Goal: Task Accomplishment & Management: Manage account settings

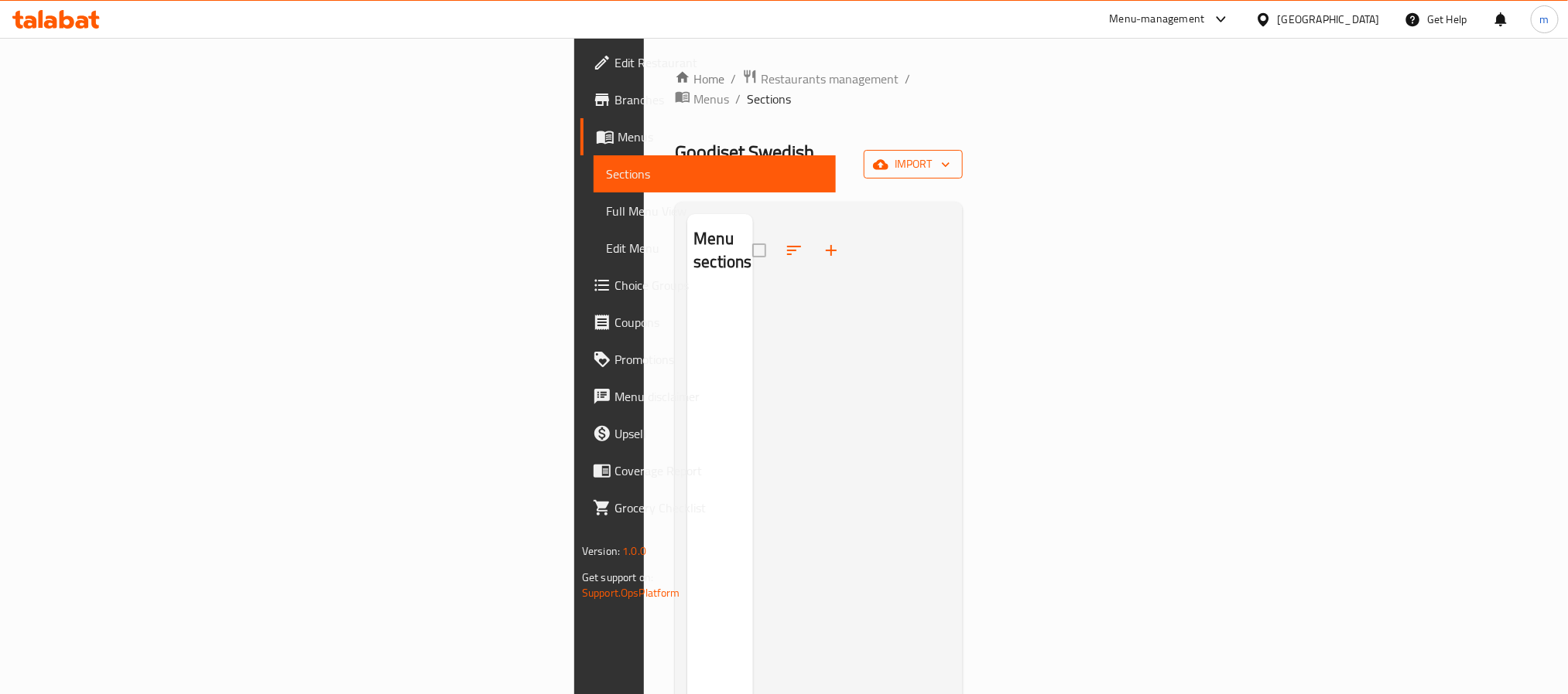
click at [888, 157] on icon "button" at bounding box center [880, 165] width 15 height 15
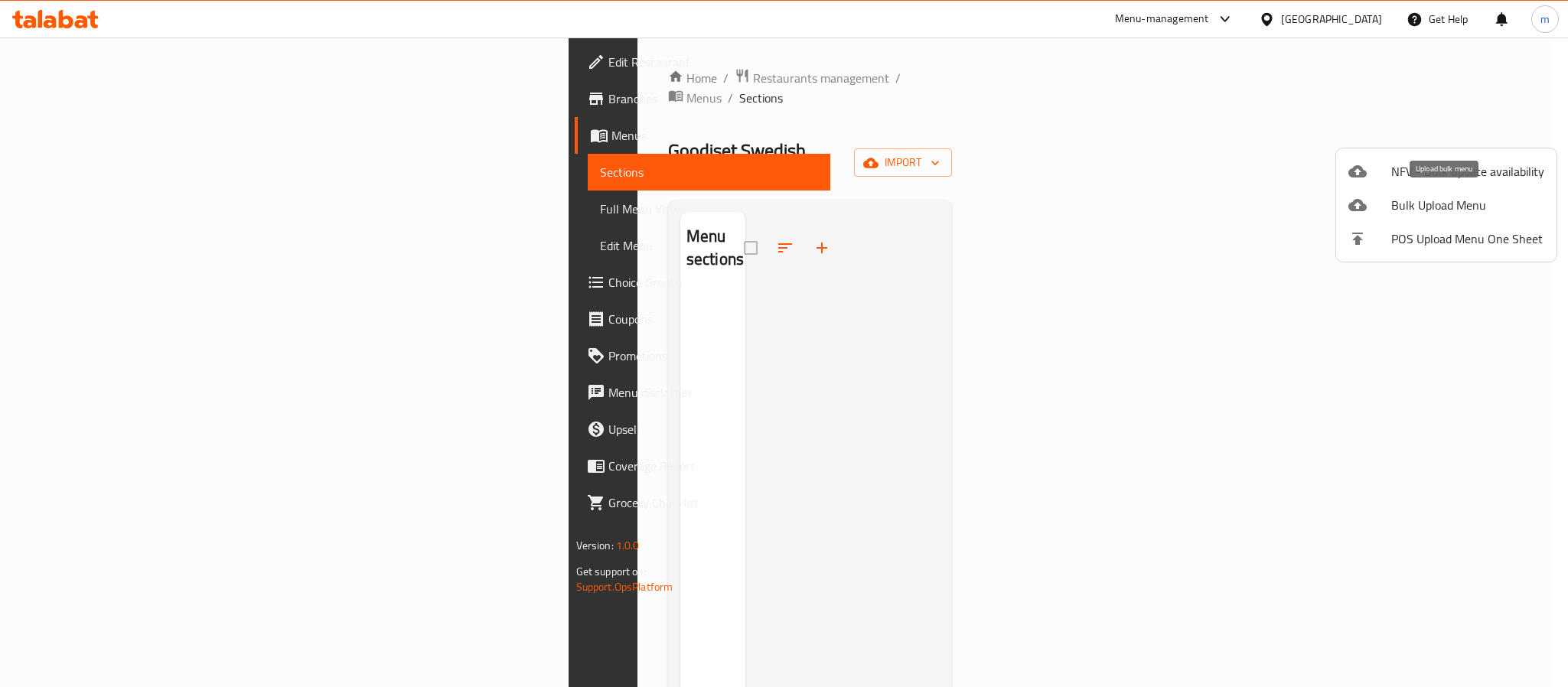
click at [1429, 196] on span "Bulk Upload Menu" at bounding box center [1468, 205] width 153 height 19
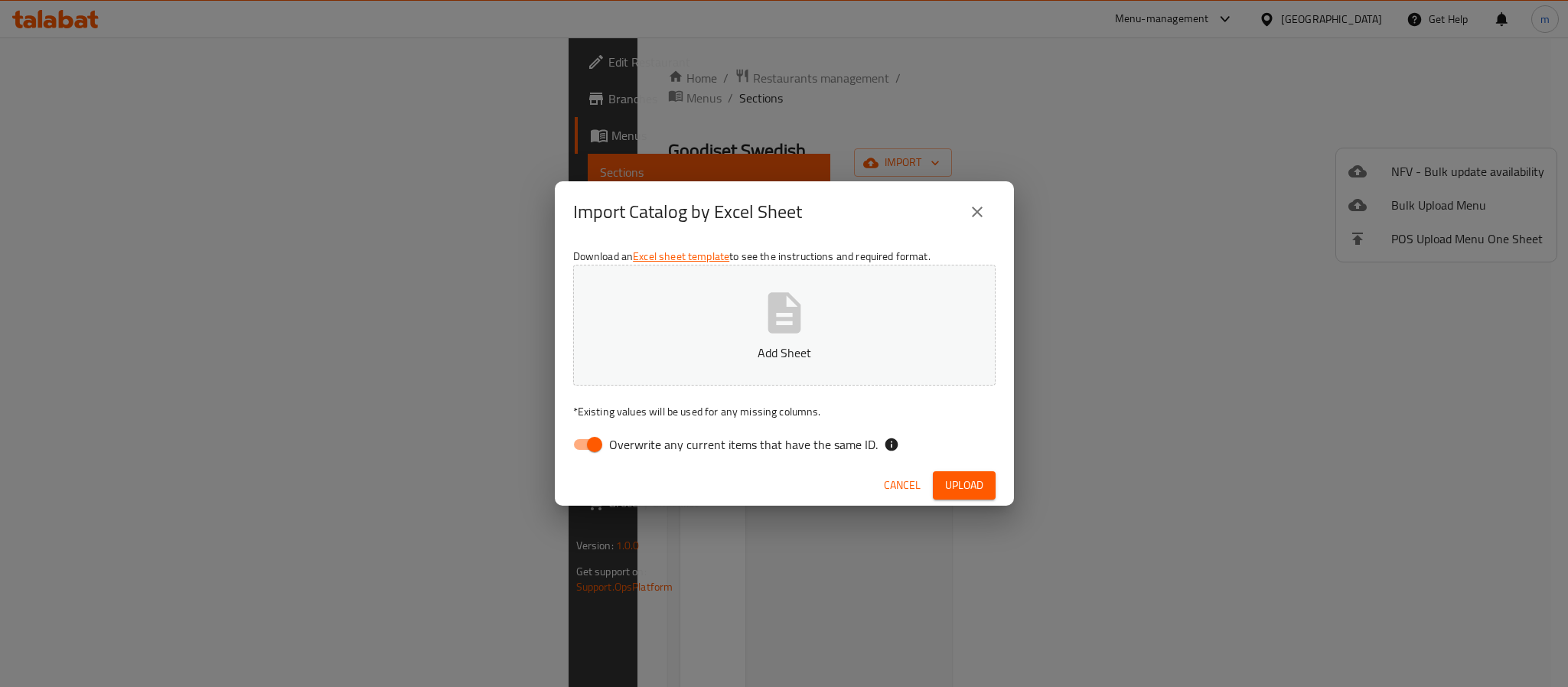
click at [603, 436] on input "Overwrite any current items that have the same ID." at bounding box center [594, 444] width 87 height 29
checkbox input "false"
click at [953, 481] on span "Upload" at bounding box center [964, 485] width 38 height 19
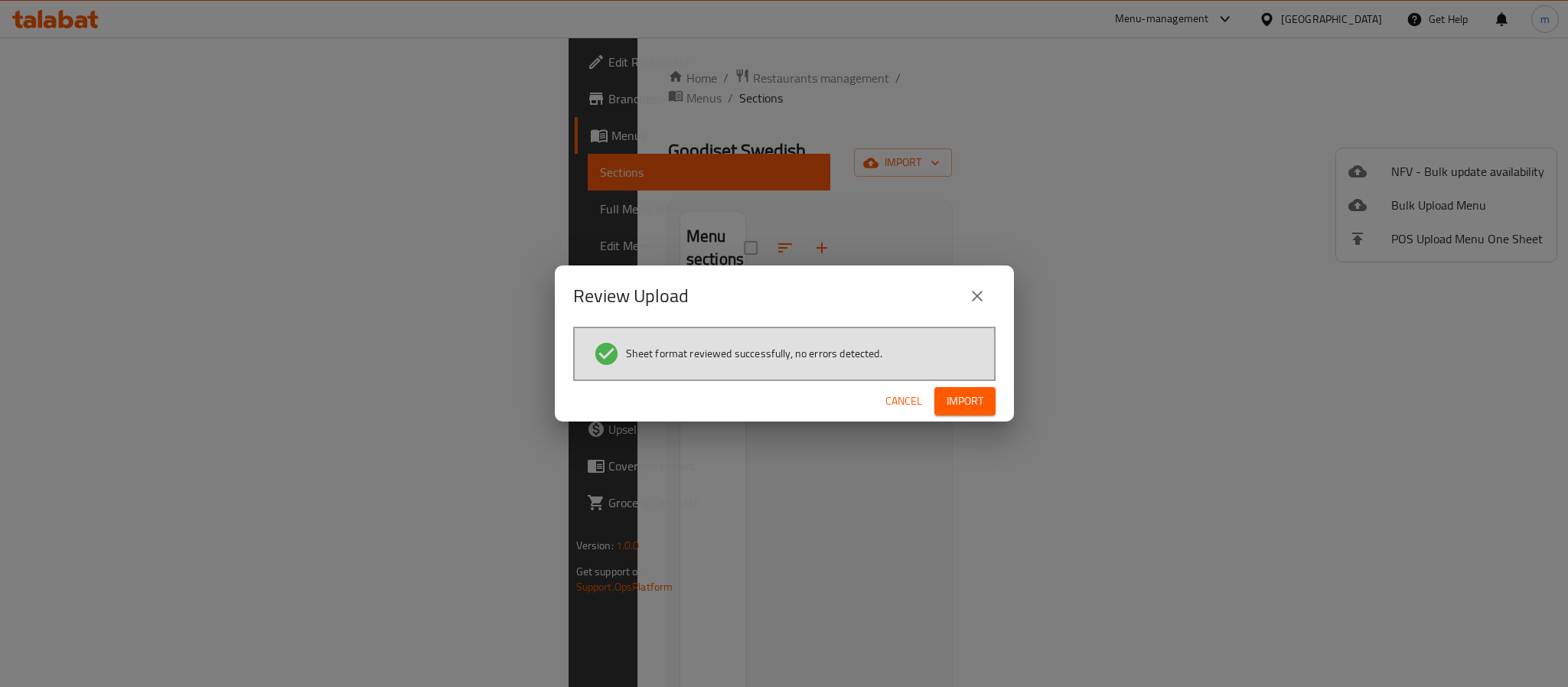
drag, startPoint x: 964, startPoint y: 406, endPoint x: 350, endPoint y: 458, distance: 616.2
click at [964, 406] on span "Import" at bounding box center [964, 401] width 37 height 19
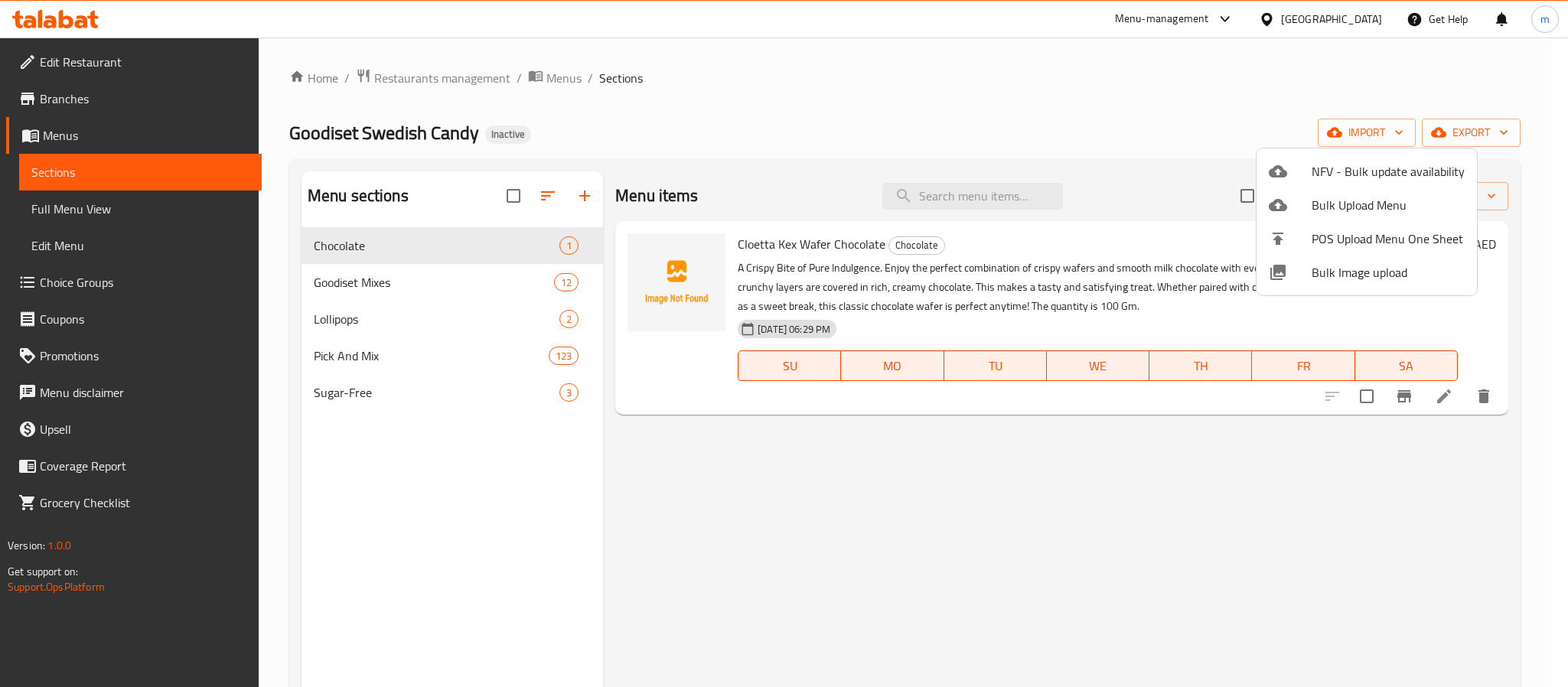
click at [93, 207] on div at bounding box center [784, 343] width 1568 height 687
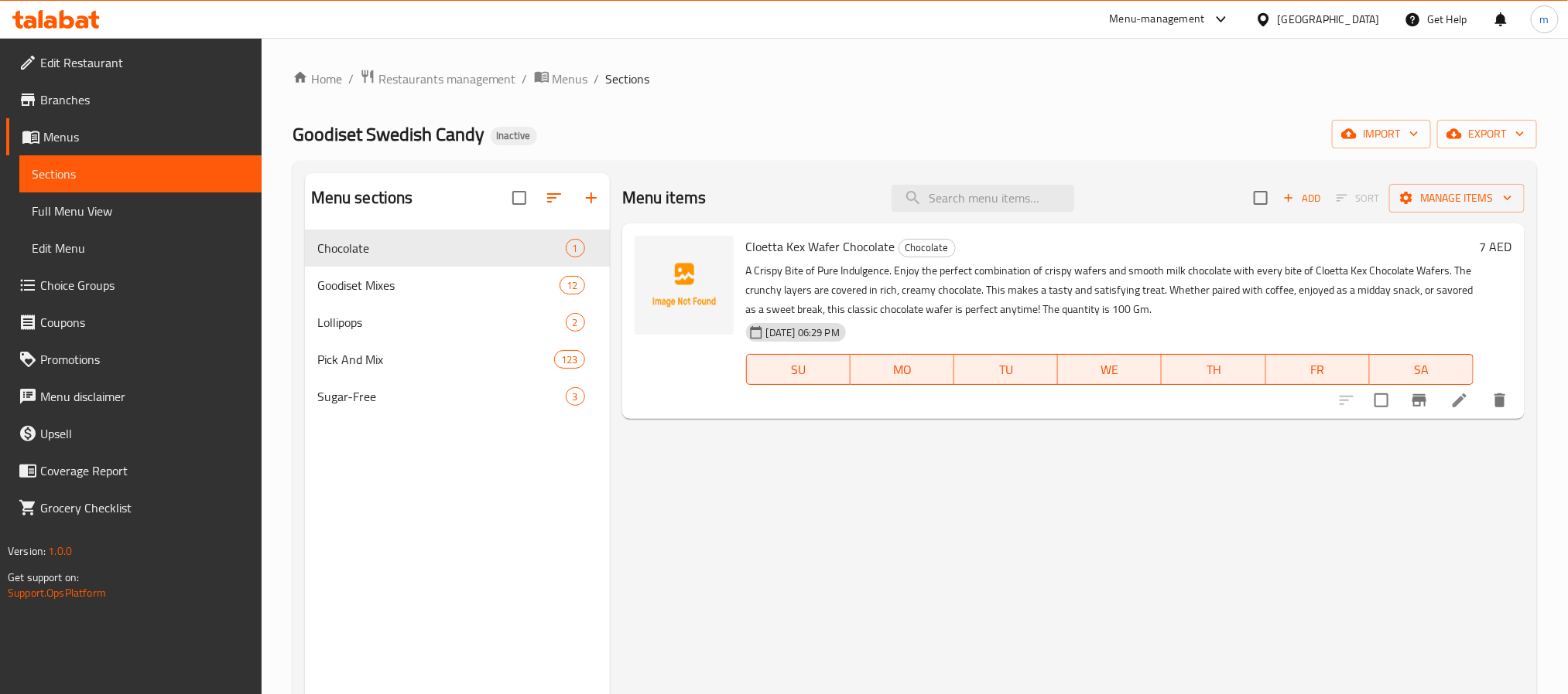
click at [94, 209] on span "Full Menu View" at bounding box center [140, 212] width 218 height 19
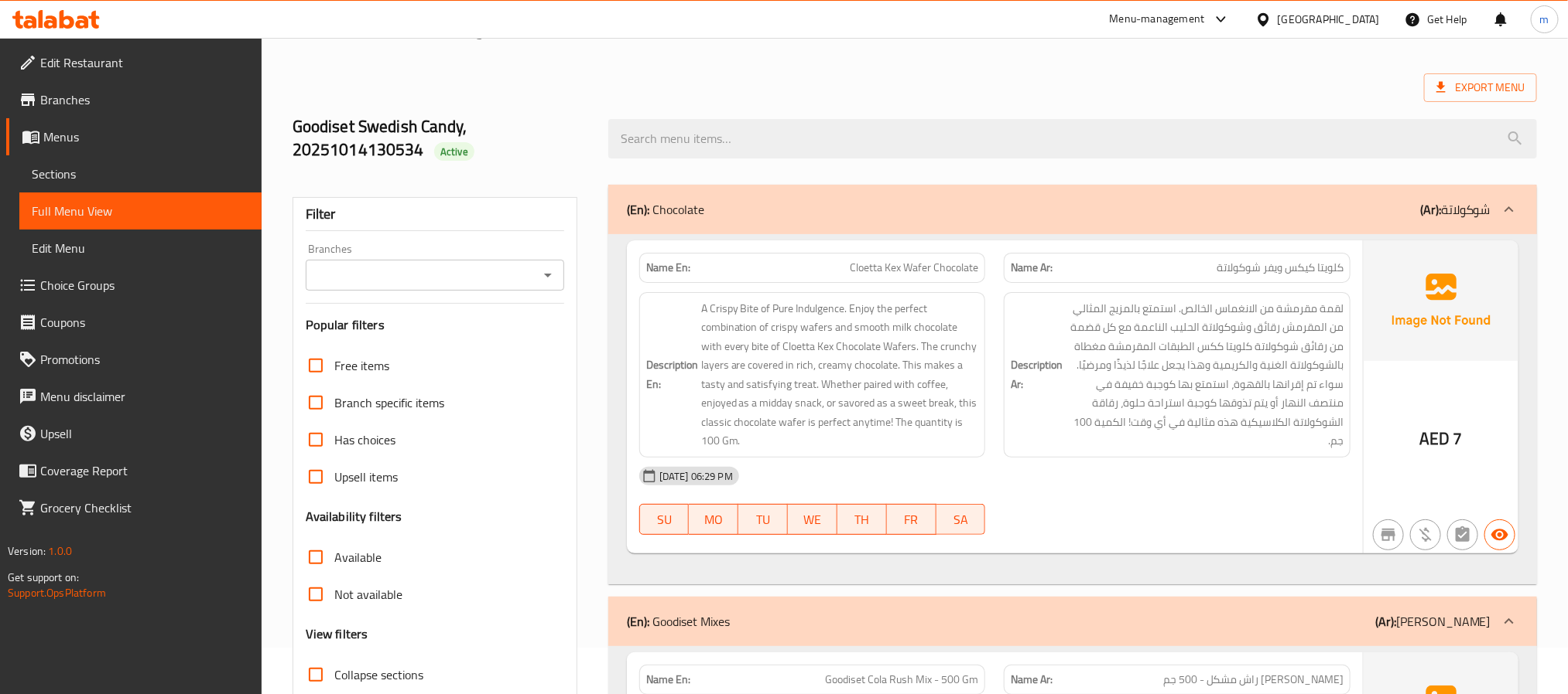
scroll to position [348, 0]
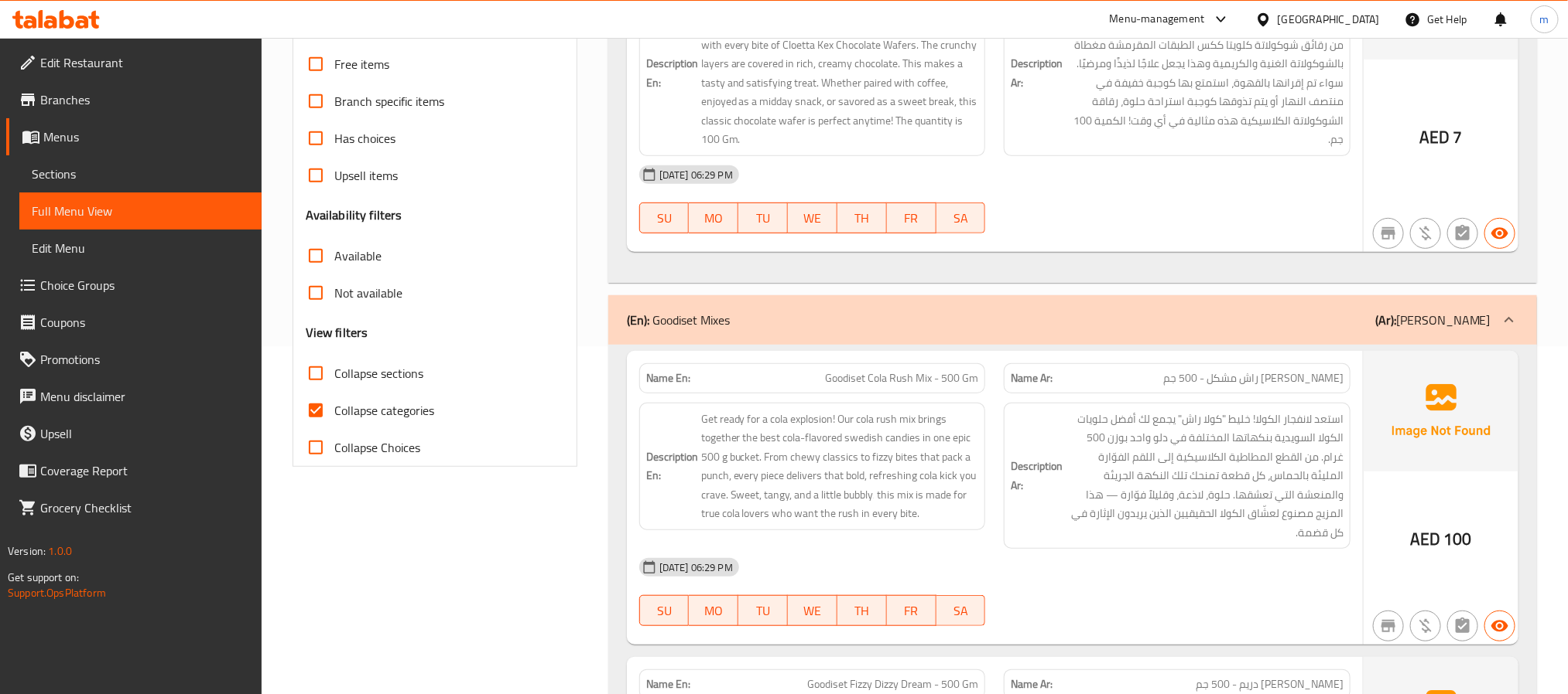
click at [323, 450] on input "Collapse Choices" at bounding box center [315, 447] width 37 height 37
checkbox input "true"
click at [317, 372] on input "Collapse sections" at bounding box center [315, 373] width 37 height 37
checkbox input "true"
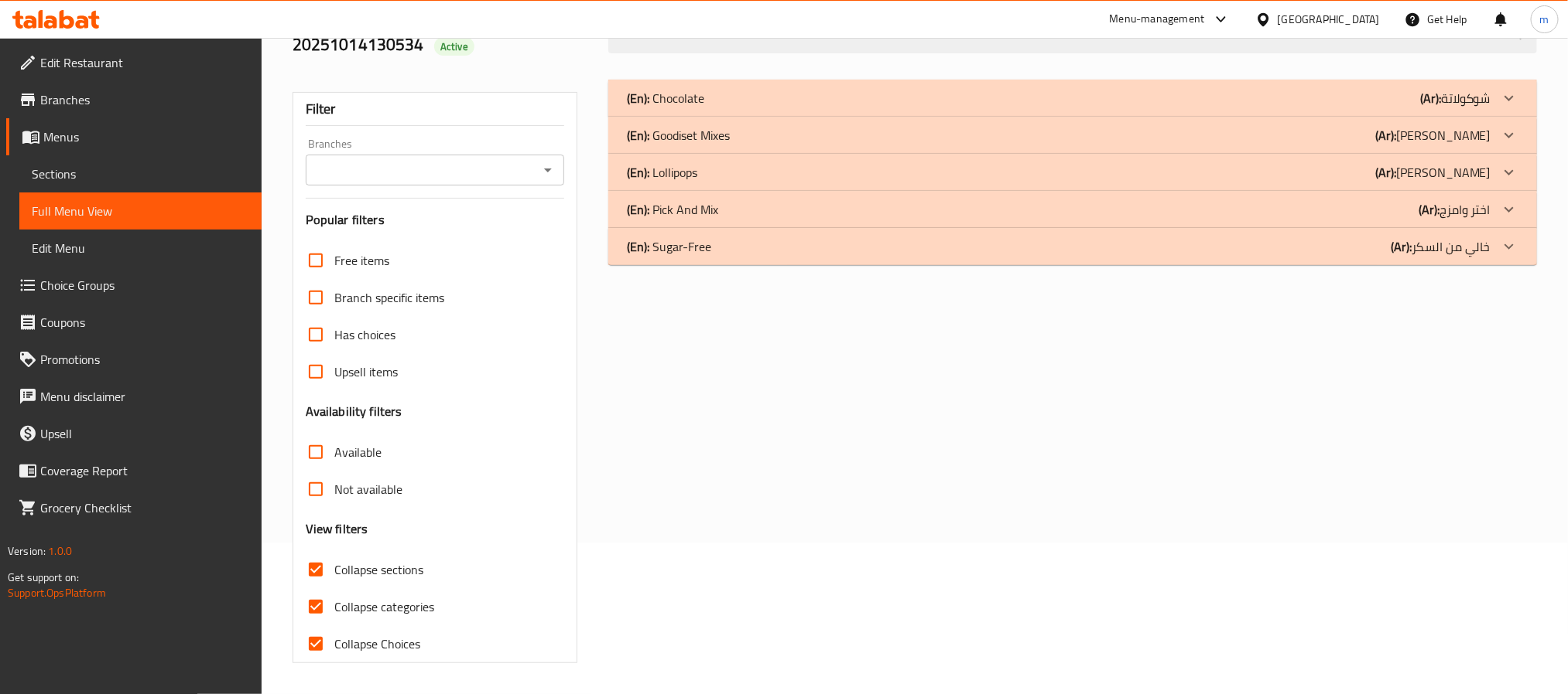
scroll to position [153, 0]
click at [312, 642] on input "Collapse Choices" at bounding box center [315, 643] width 37 height 37
checkbox input "false"
click at [320, 608] on input "Collapse categories" at bounding box center [315, 606] width 37 height 37
checkbox input "false"
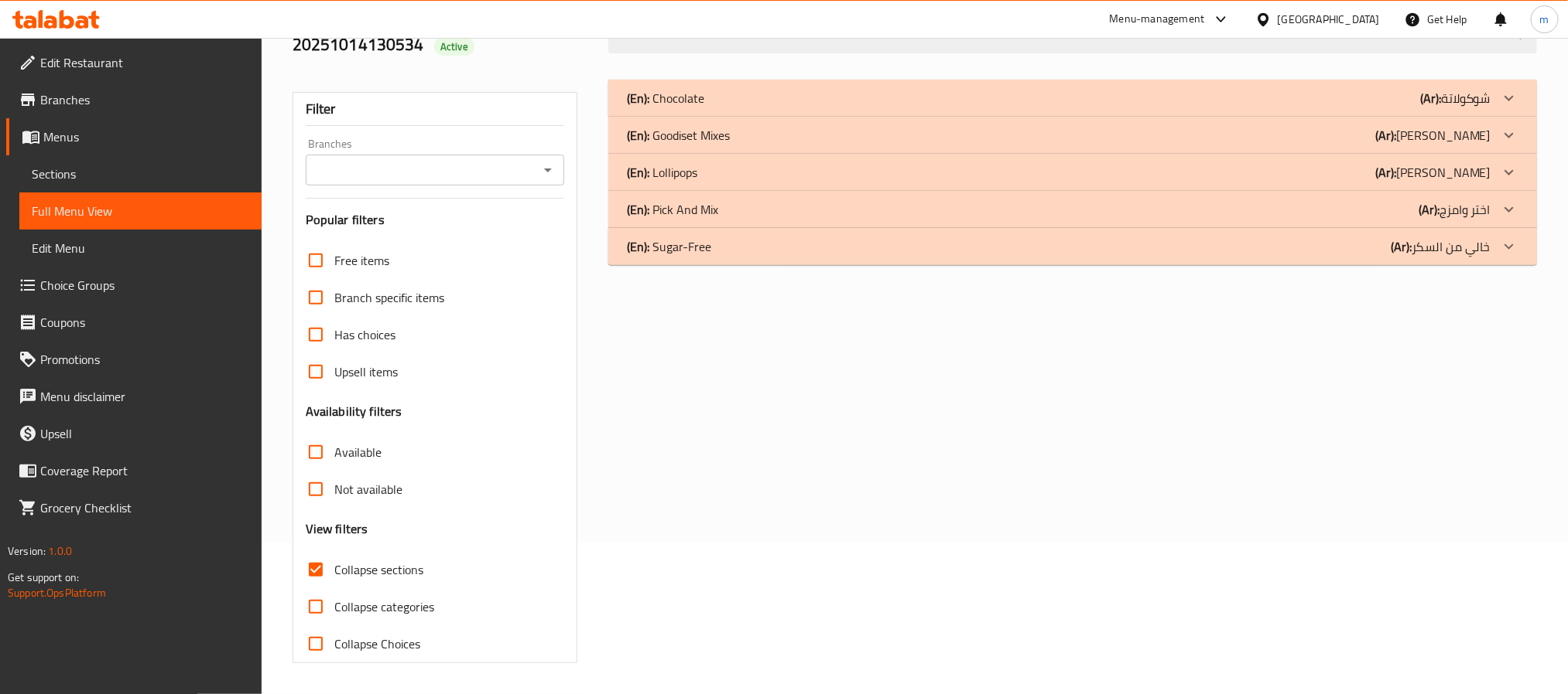
click at [313, 571] on input "Collapse sections" at bounding box center [315, 569] width 37 height 37
checkbox input "false"
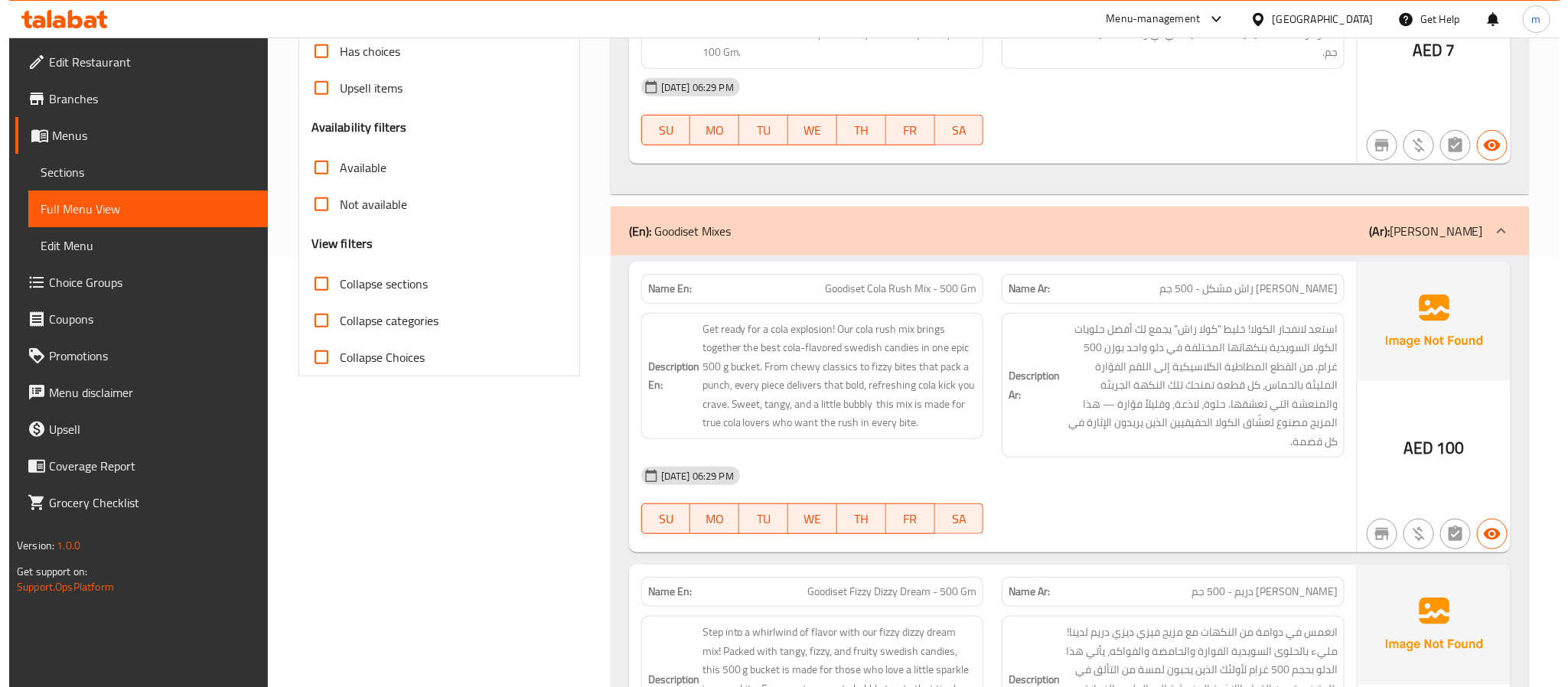
scroll to position [0, 0]
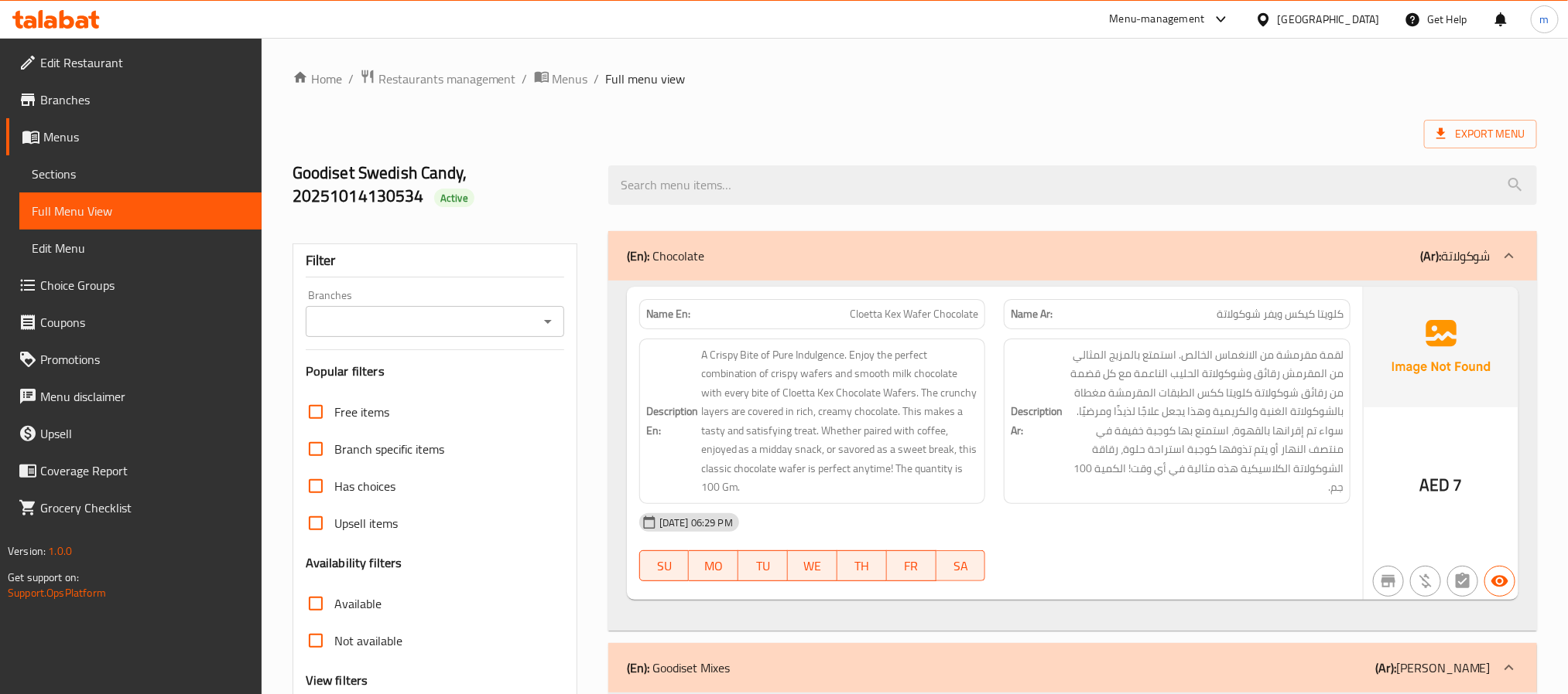
click at [894, 77] on ol "Home / Restaurants management / Menus / Full menu view" at bounding box center [915, 78] width 1244 height 20
click at [67, 142] on span "Menus" at bounding box center [145, 137] width 206 height 19
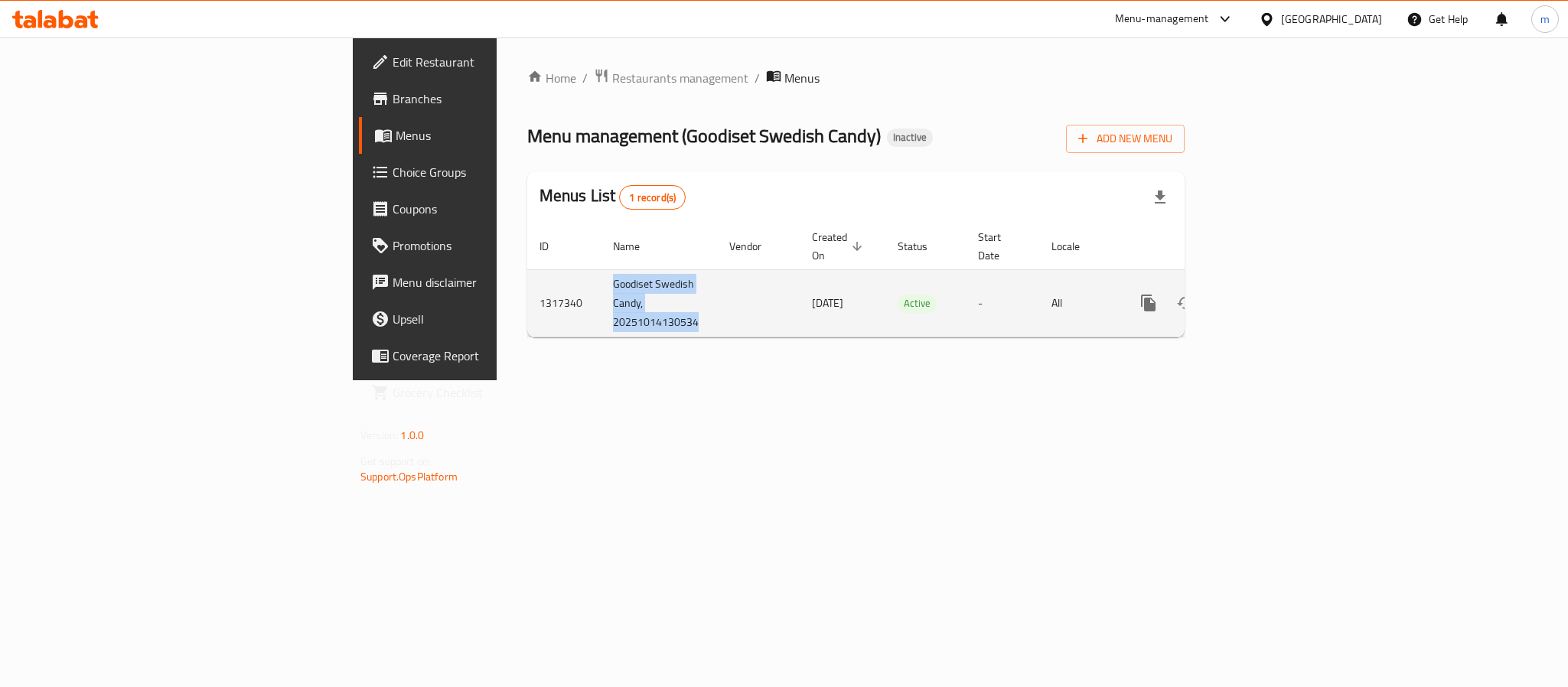
drag, startPoint x: 369, startPoint y: 262, endPoint x: 480, endPoint y: 308, distance: 120.2
click at [527, 308] on tr "1317340 Goodiset Swedish Candy, 20251014130534 14/10/2025 Active - All" at bounding box center [907, 302] width 762 height 67
copy td "Goodiset Swedish Candy, 20251014130534"
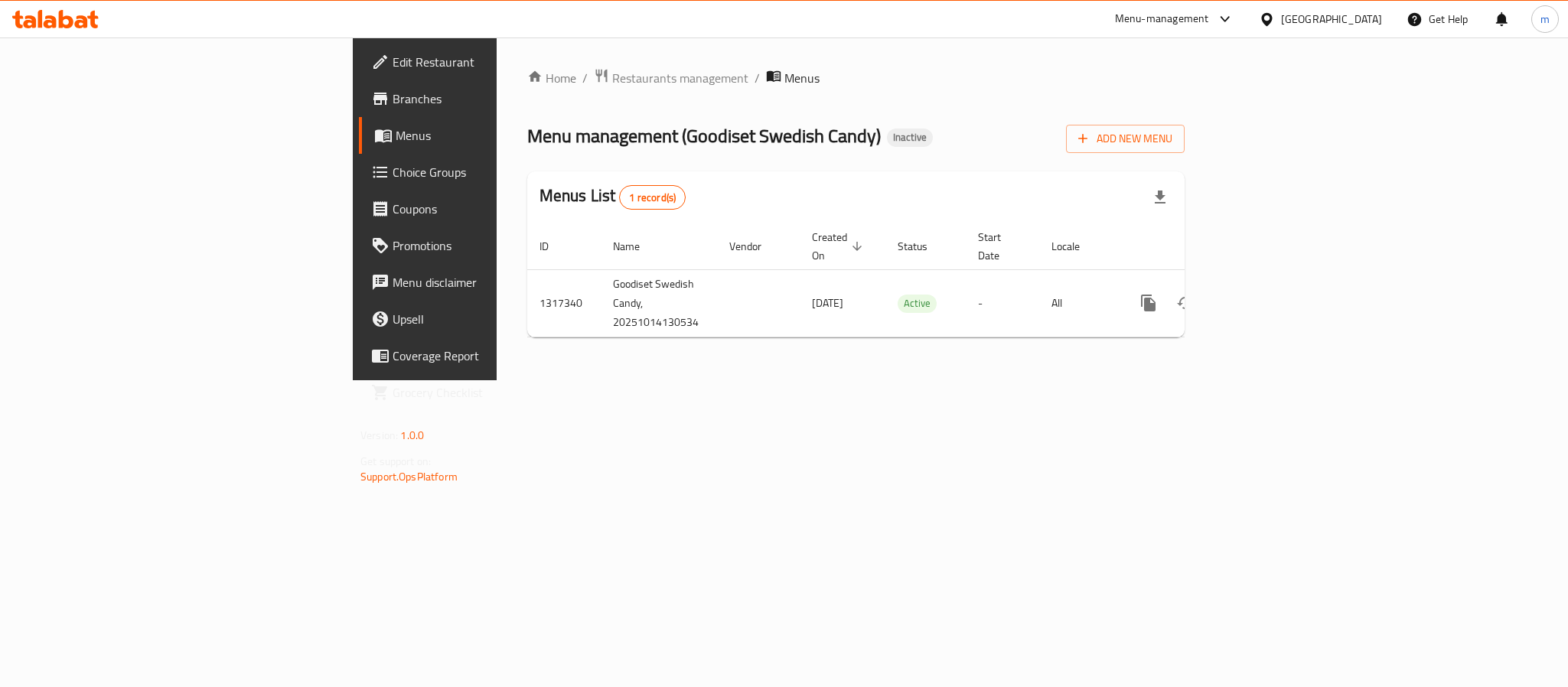
click at [497, 354] on div "Home / Restaurants management / Menus Menu management ( Goodiset Swedish Candy …" at bounding box center [856, 209] width 718 height 343
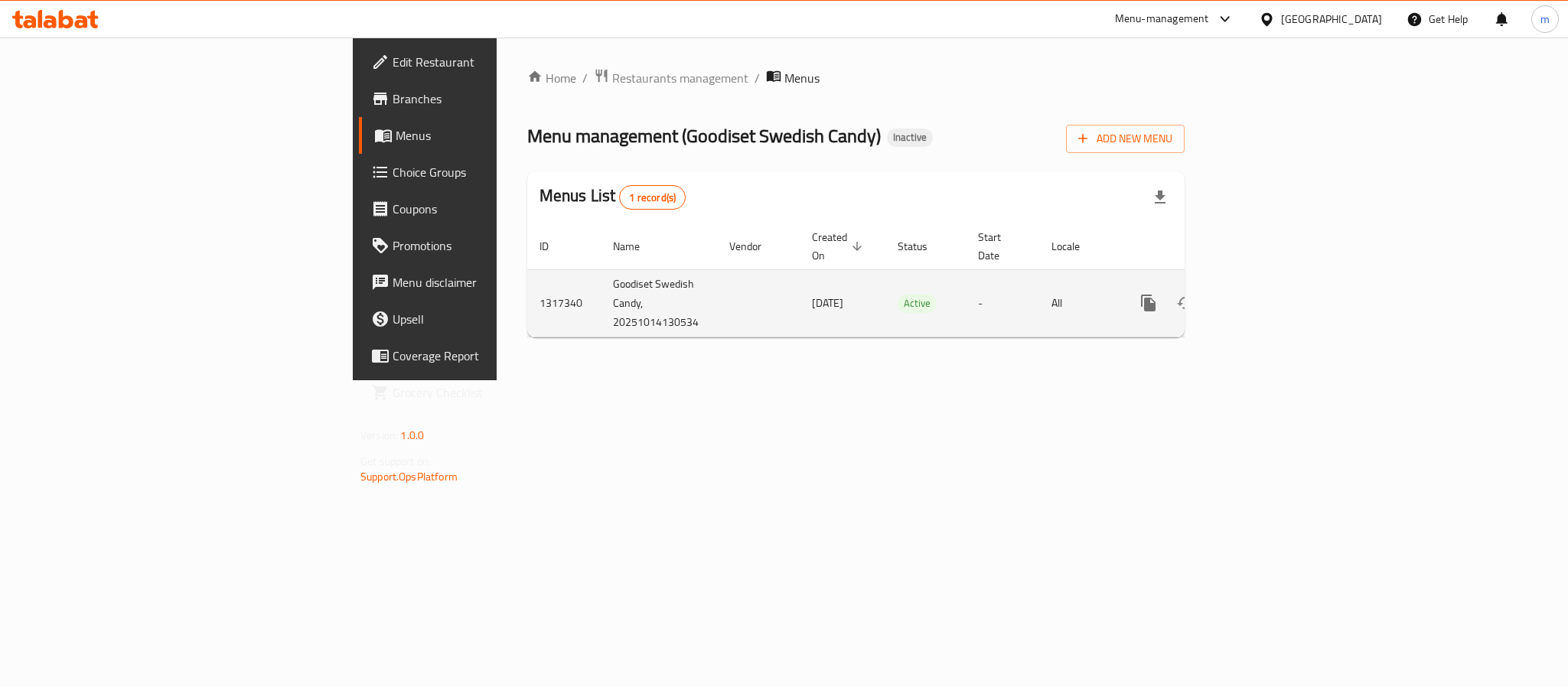
click at [1232, 294] on icon "enhanced table" at bounding box center [1222, 303] width 19 height 19
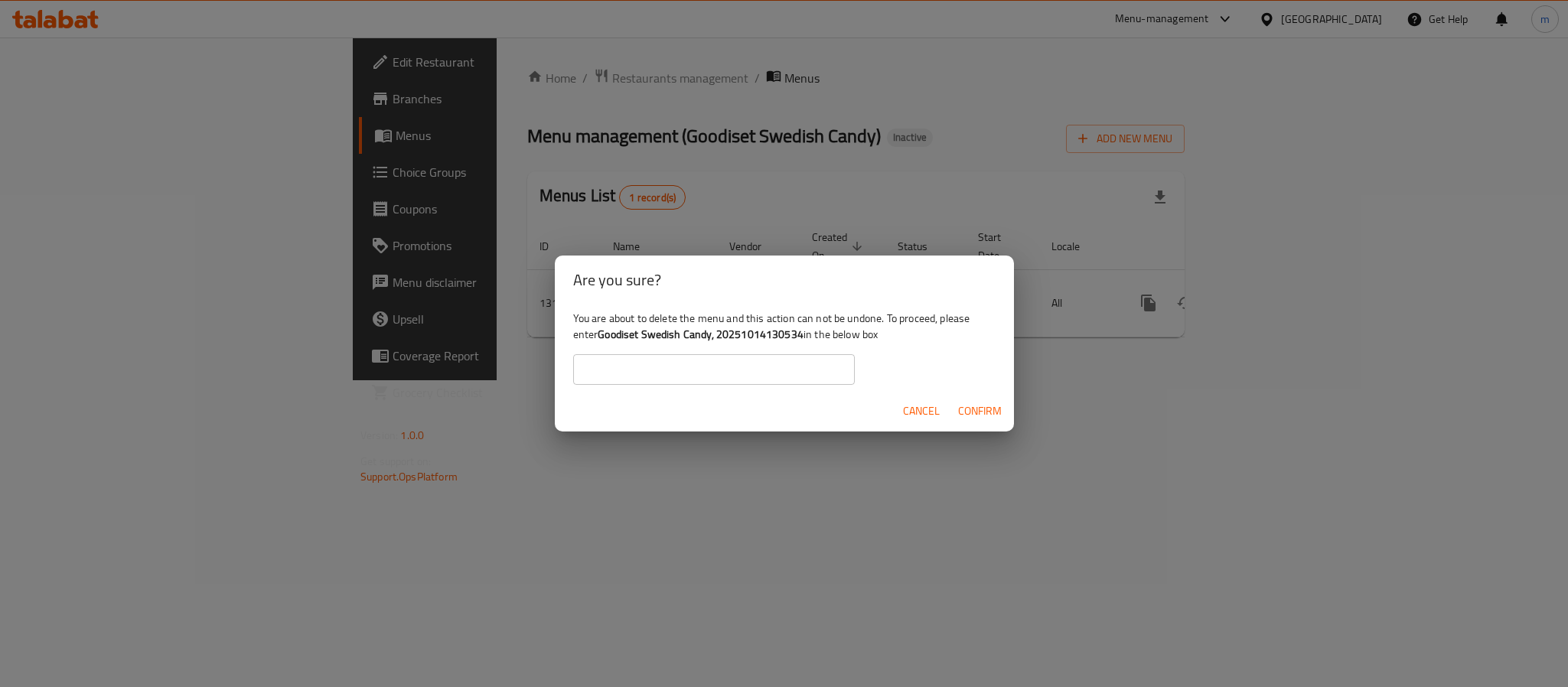
click at [801, 361] on input "text" at bounding box center [713, 369] width 282 height 31
paste input "Goodiset Swedish Candy, 20251014130534"
click at [969, 402] on span "Confirm" at bounding box center [980, 411] width 43 height 19
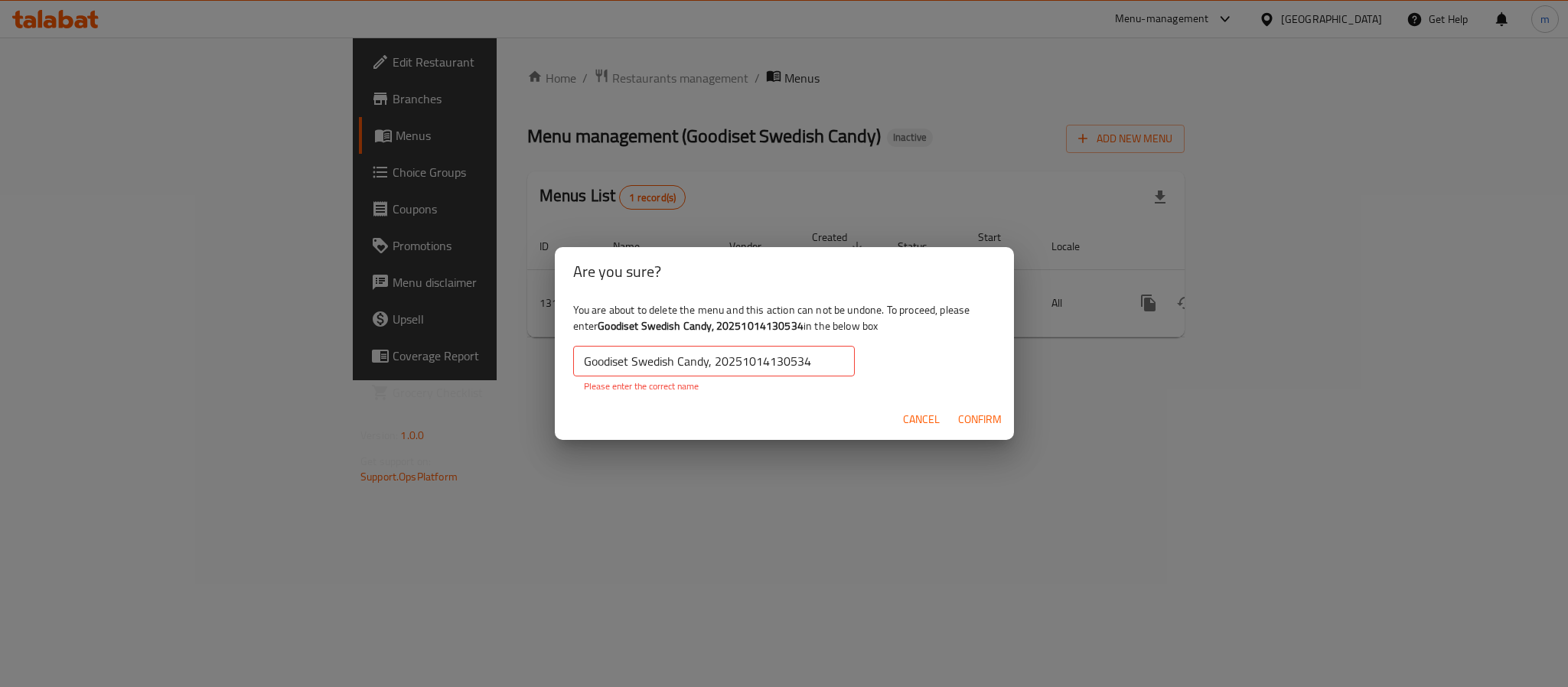
click at [701, 359] on input "Goodiset Swedish Candy, 20251014130534" at bounding box center [713, 361] width 282 height 31
click at [827, 365] on input "Goodiset Swedish Candy, 20251014130534" at bounding box center [713, 361] width 282 height 31
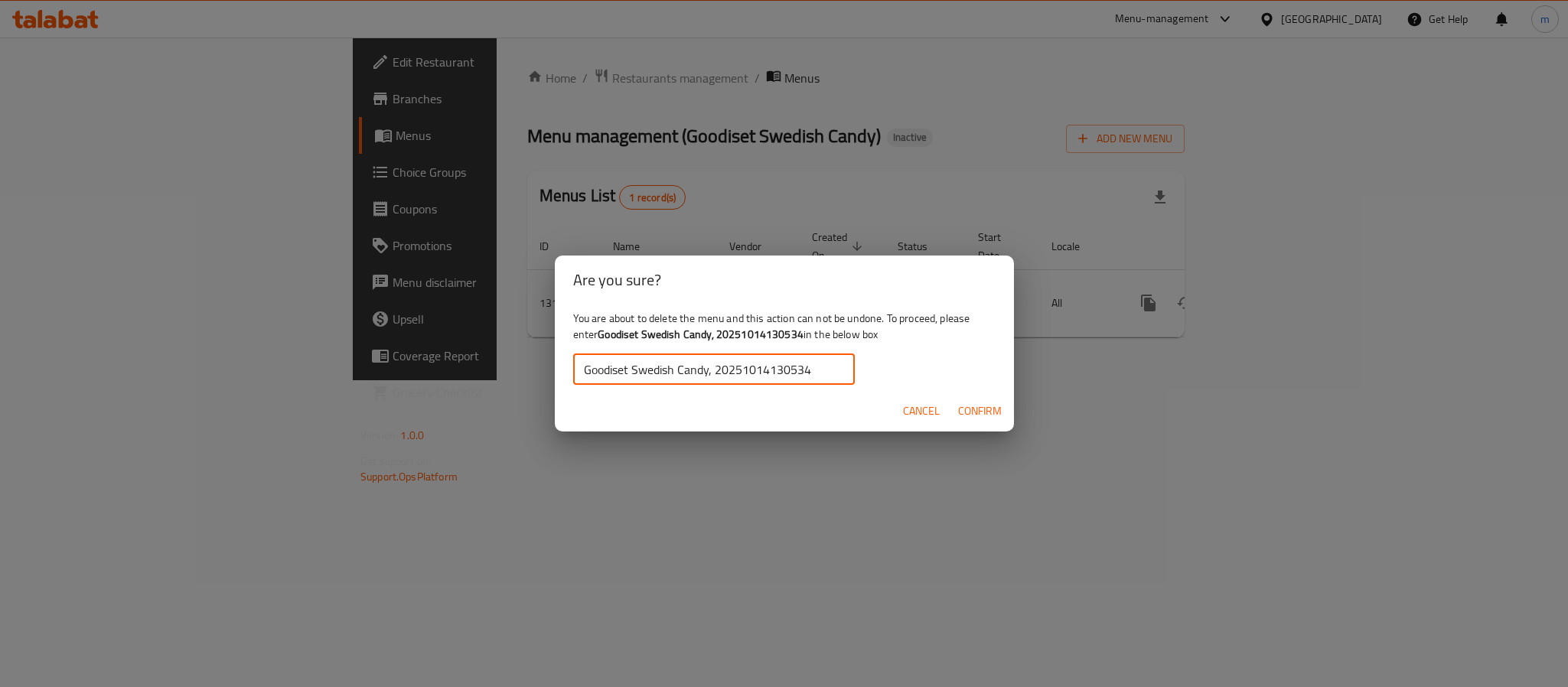
type input "Goodiset Swedish Candy, 20251014130534"
click at [978, 414] on span "Confirm" at bounding box center [980, 411] width 43 height 19
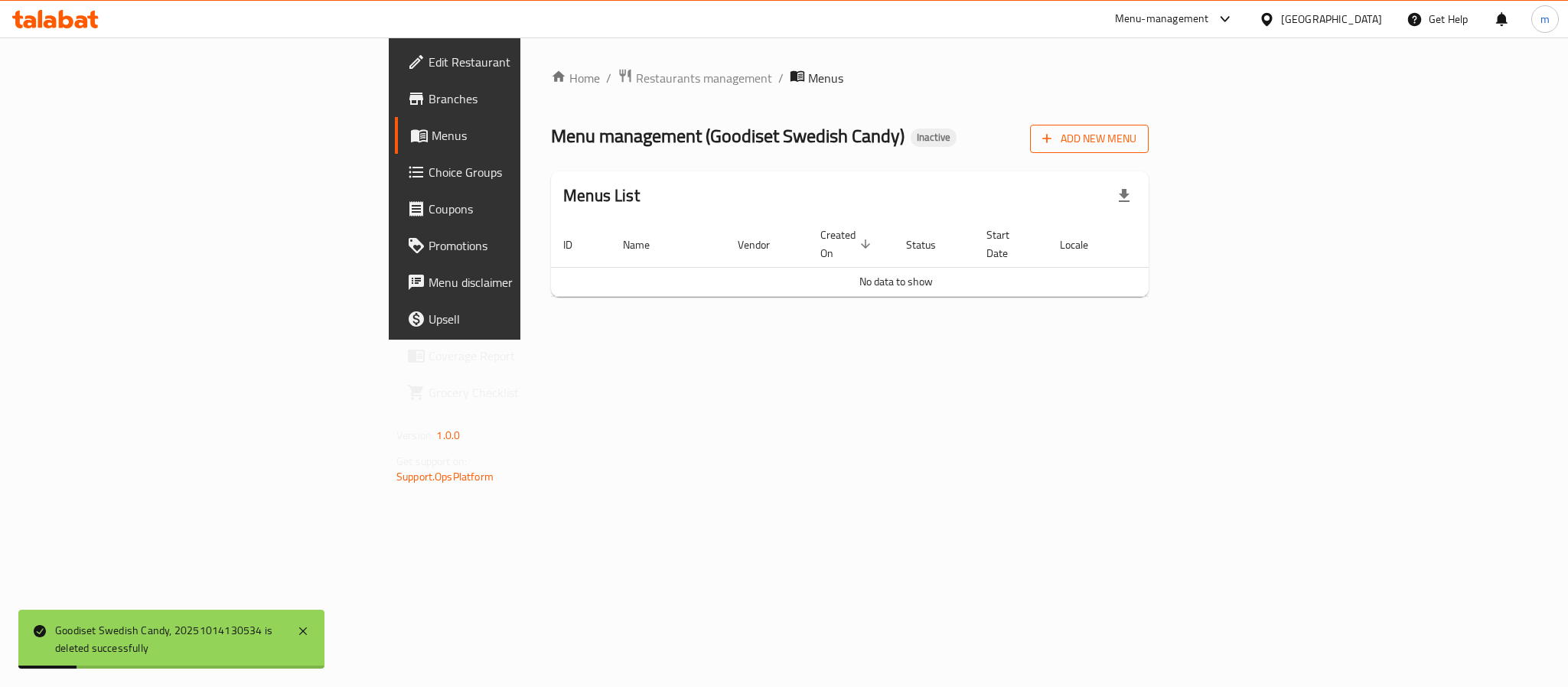
click at [1136, 140] on span "Add New Menu" at bounding box center [1090, 139] width 94 height 19
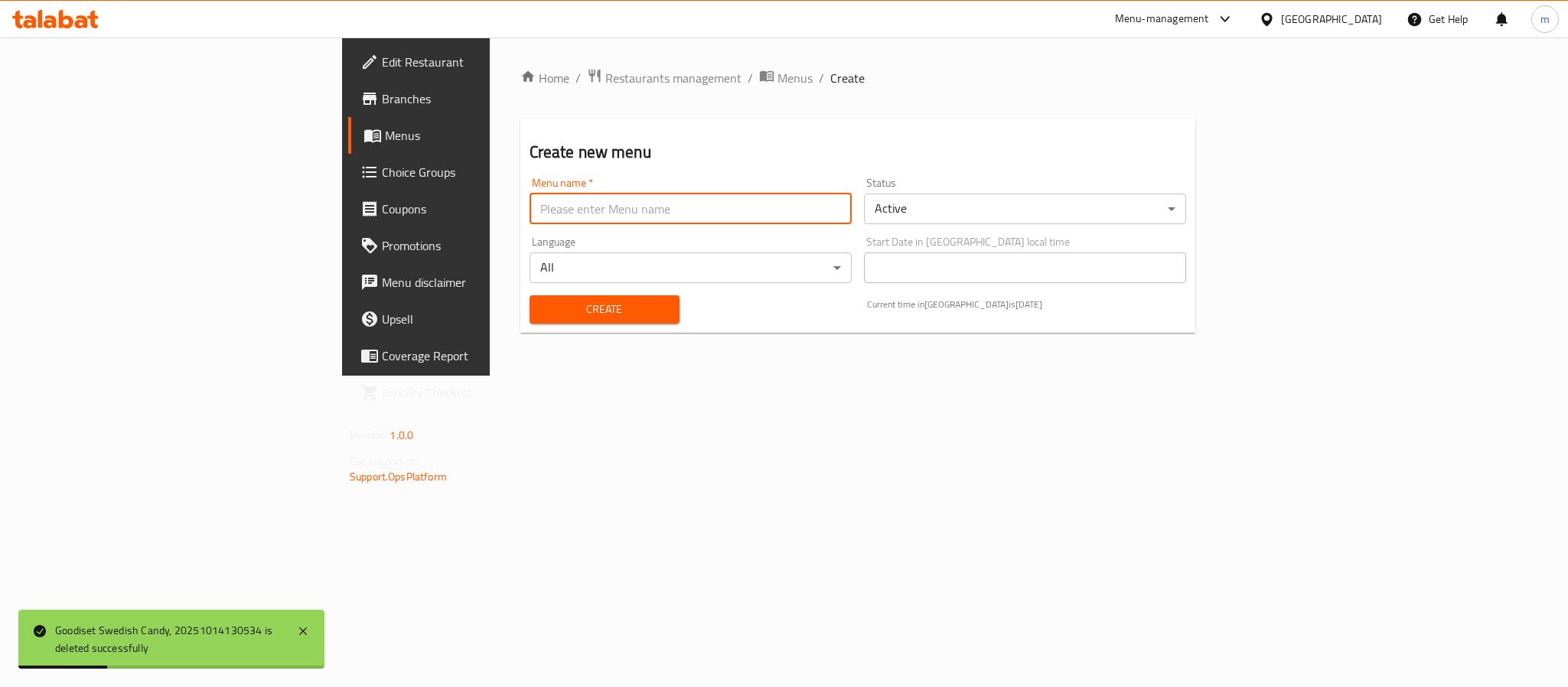
click at [529, 209] on input "text" at bounding box center [690, 209] width 323 height 31
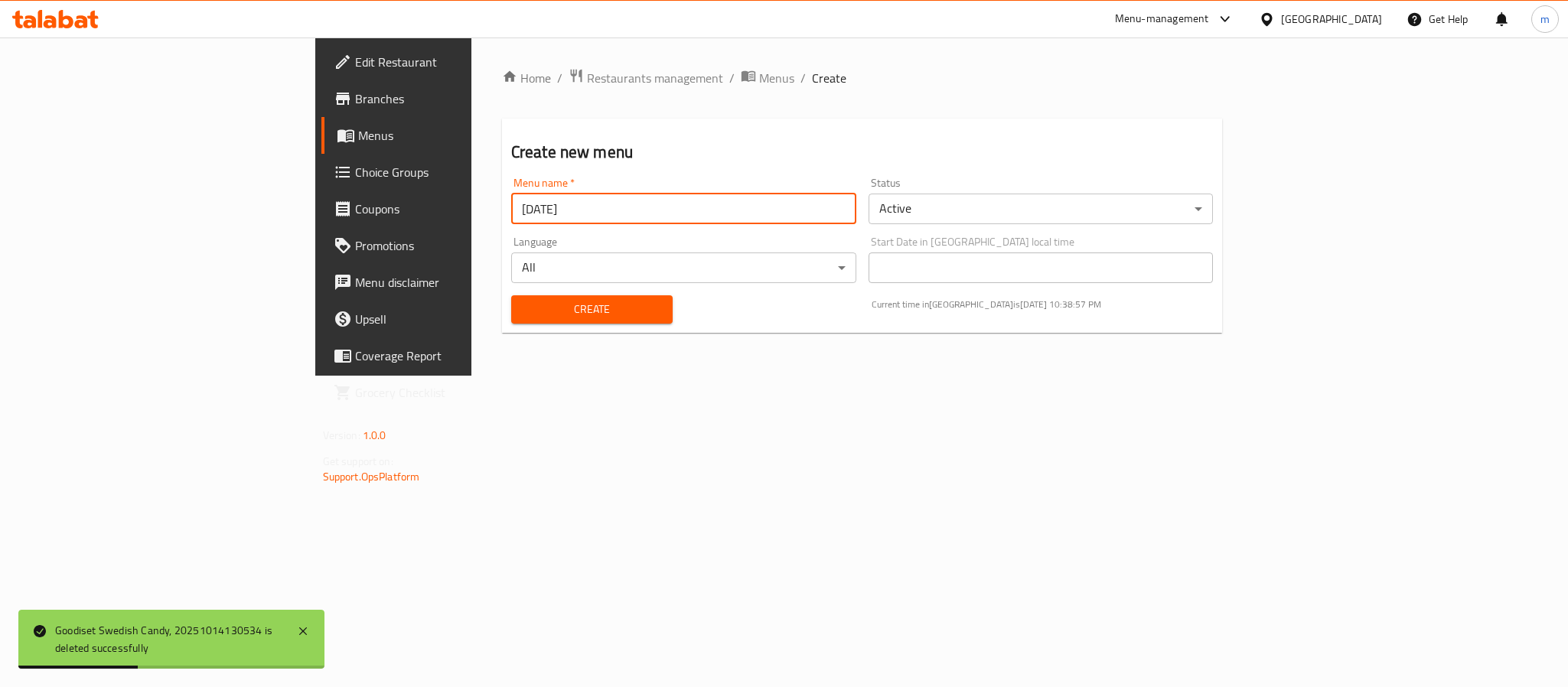
click at [512, 212] on input "7-4-2025" at bounding box center [684, 209] width 345 height 31
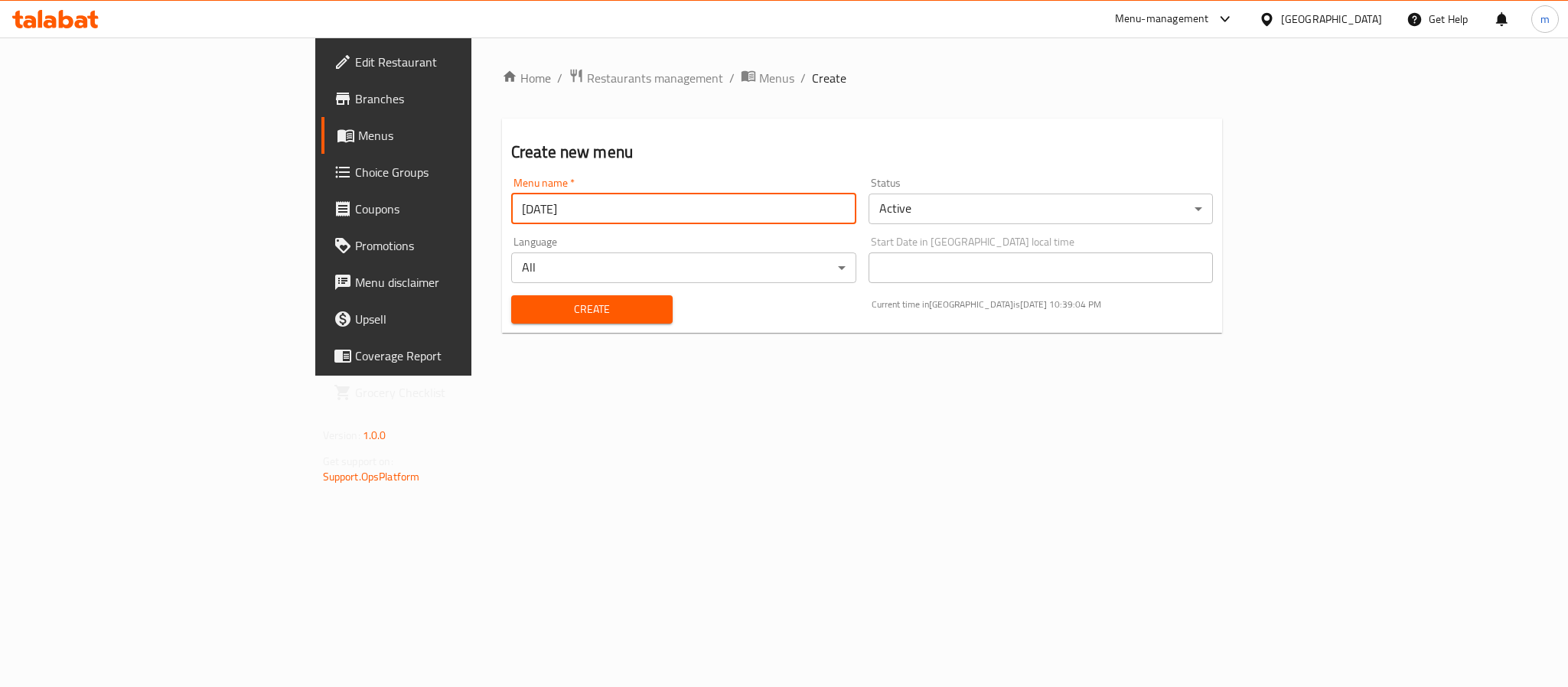
type input "[DATE]"
click at [524, 315] on span "Create" at bounding box center [592, 309] width 137 height 19
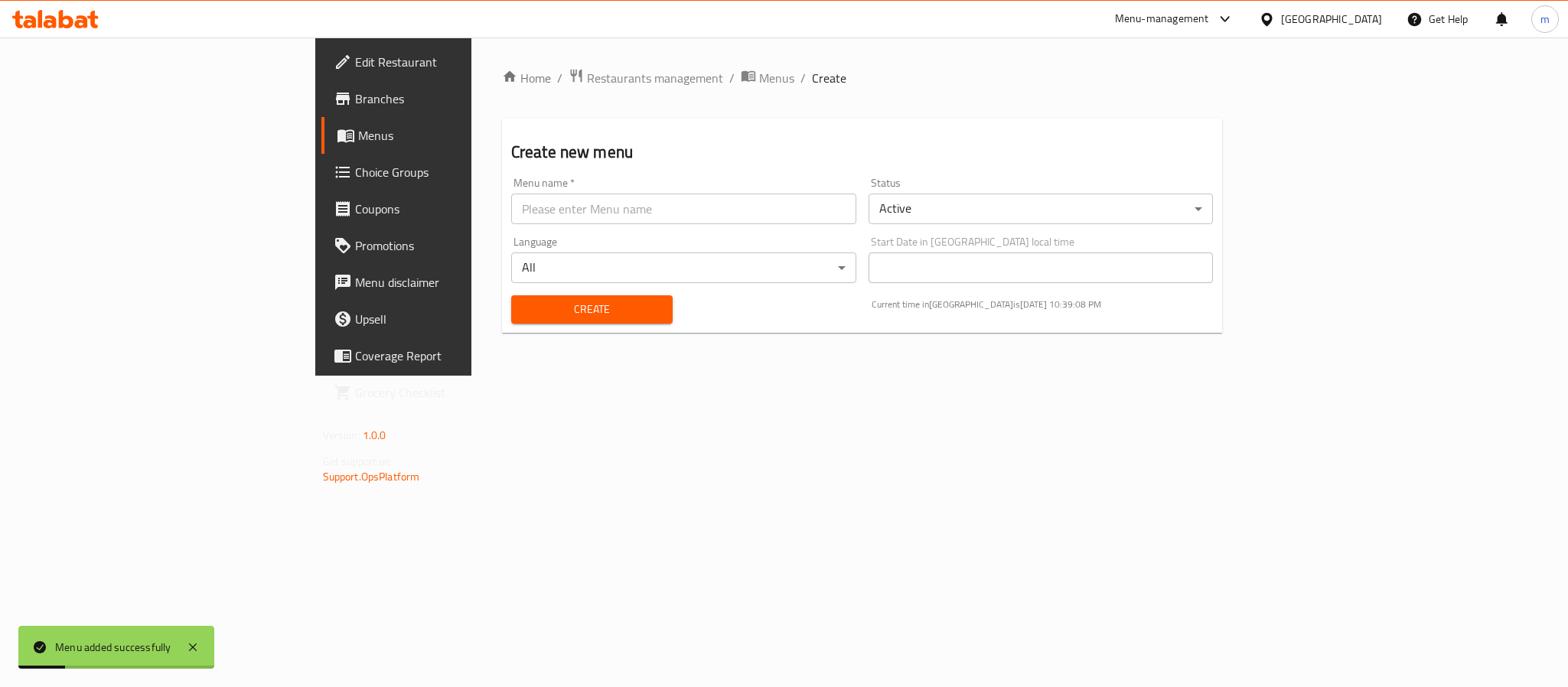
click at [358, 131] on span "Menus" at bounding box center [461, 135] width 207 height 19
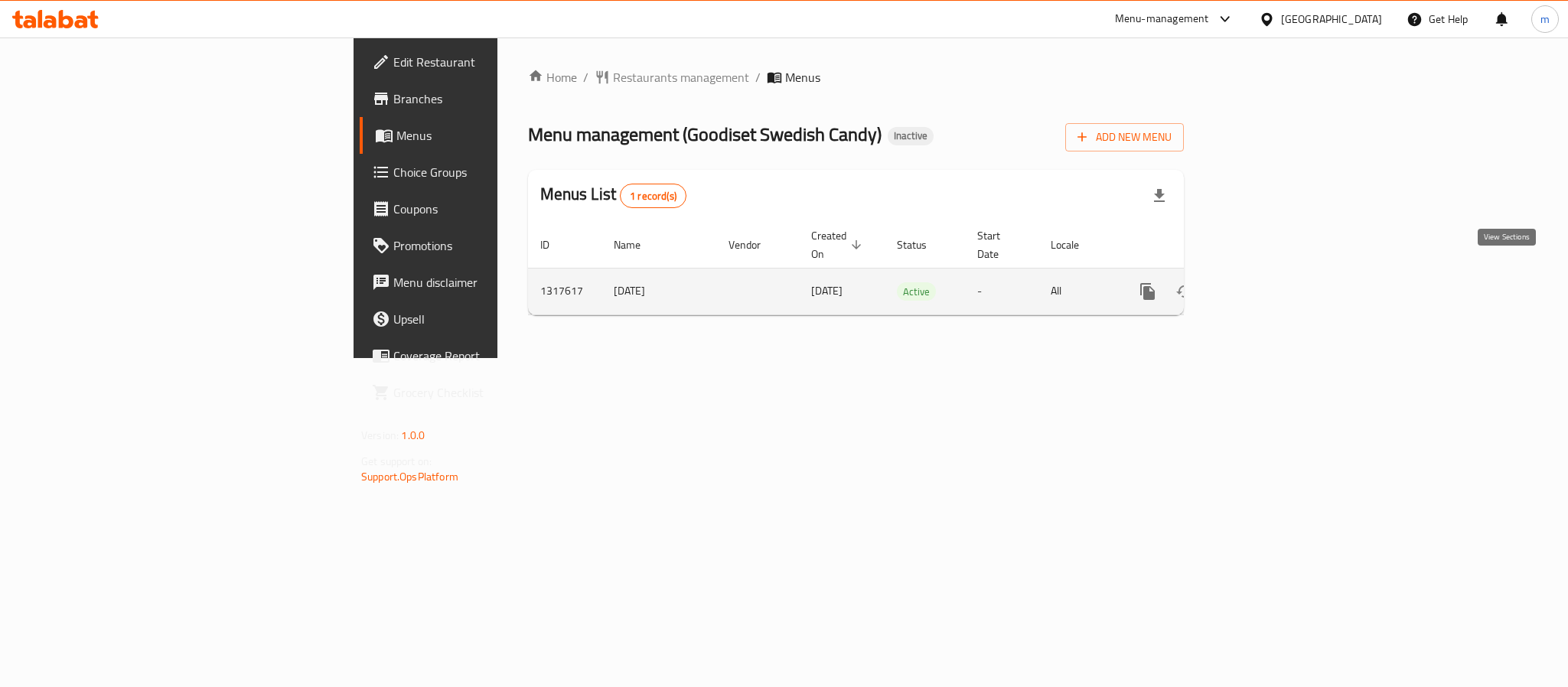
click at [1268, 283] on icon "enhanced table" at bounding box center [1258, 292] width 19 height 19
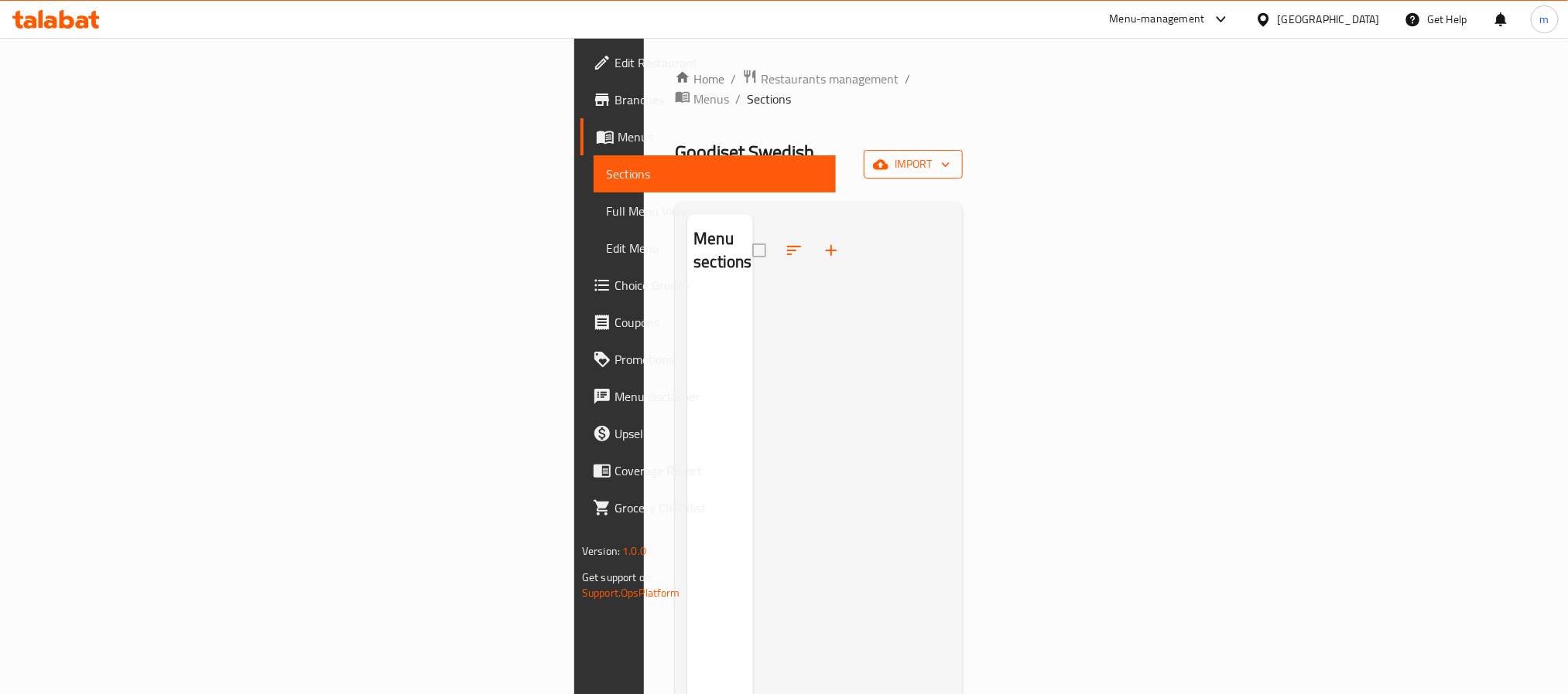
click at [950, 155] on span "import" at bounding box center [913, 164] width 74 height 19
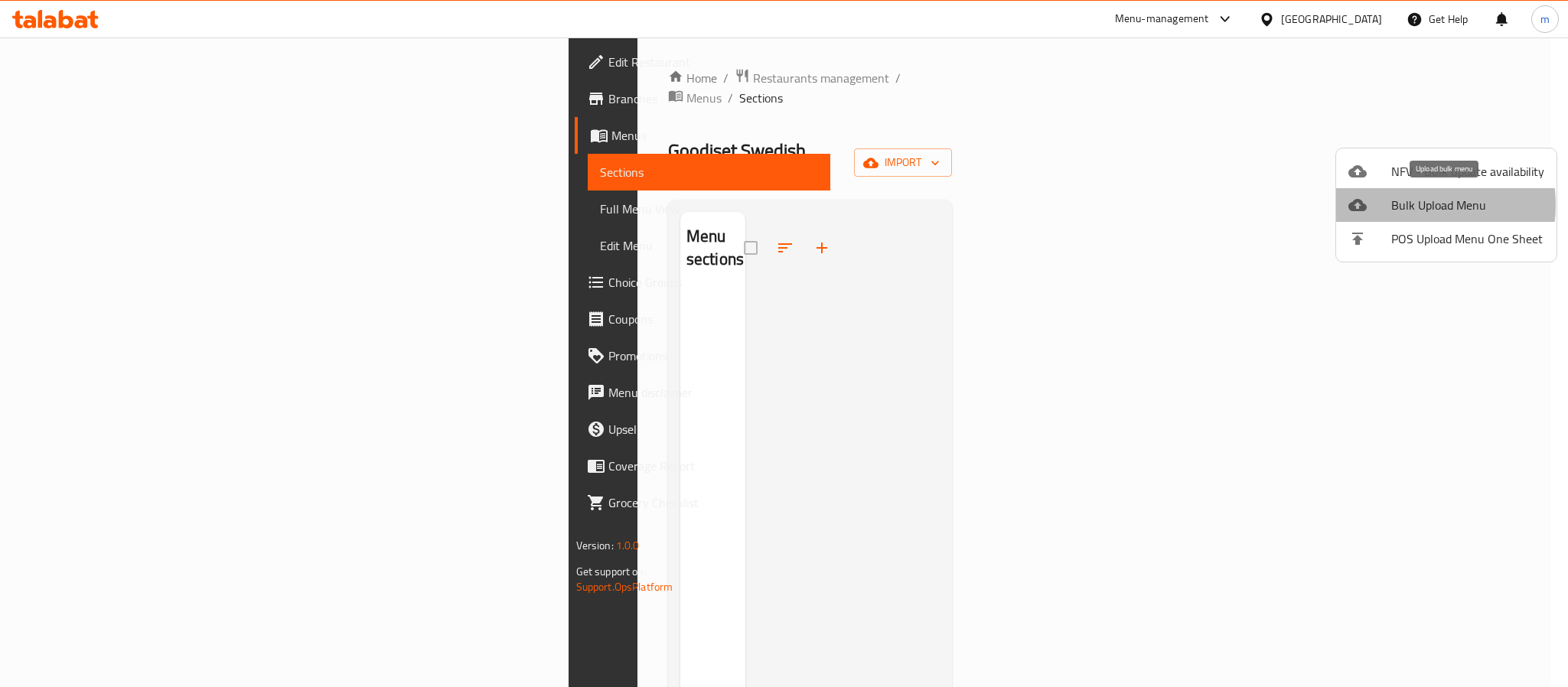
click at [1406, 205] on span "Bulk Upload Menu" at bounding box center [1468, 205] width 153 height 19
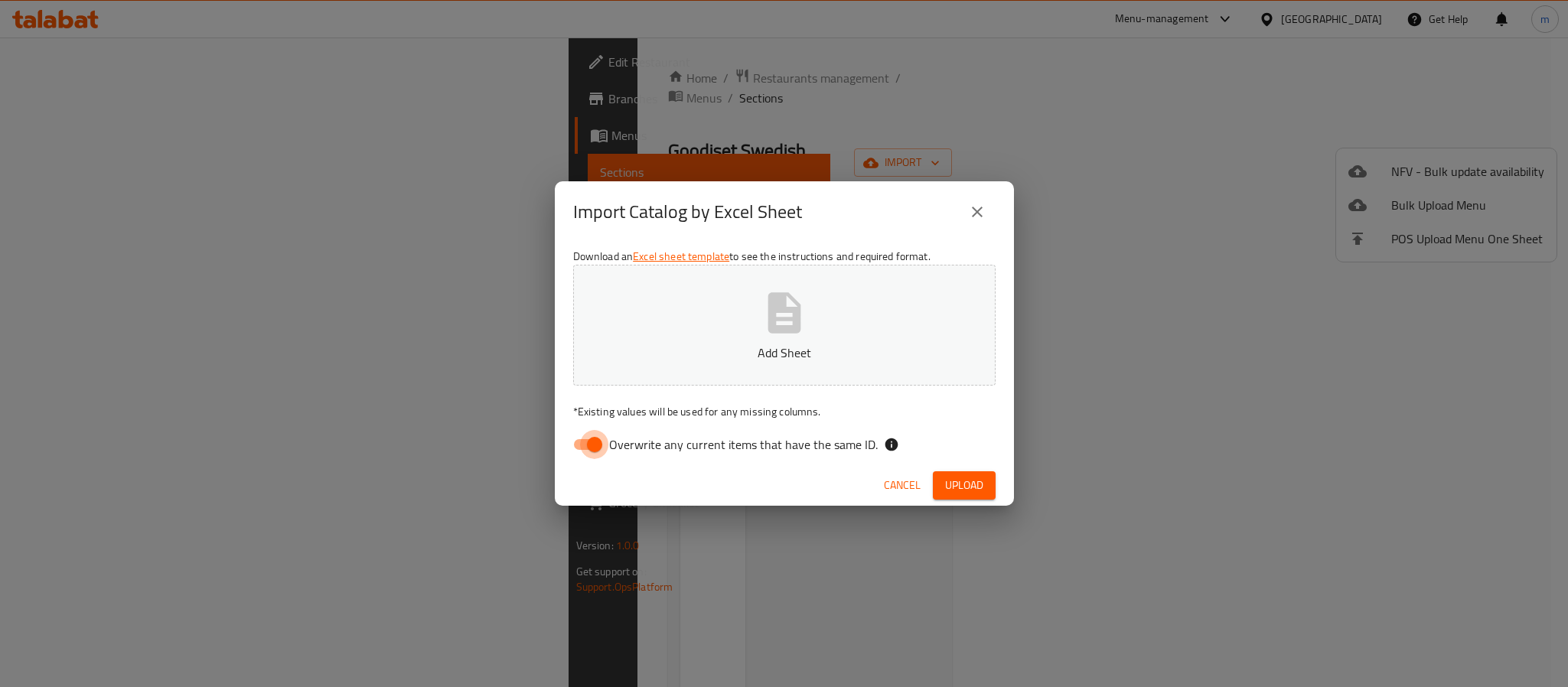
click at [604, 437] on input "Overwrite any current items that have the same ID." at bounding box center [594, 444] width 87 height 29
checkbox input "false"
click at [959, 483] on span "Upload" at bounding box center [964, 485] width 38 height 19
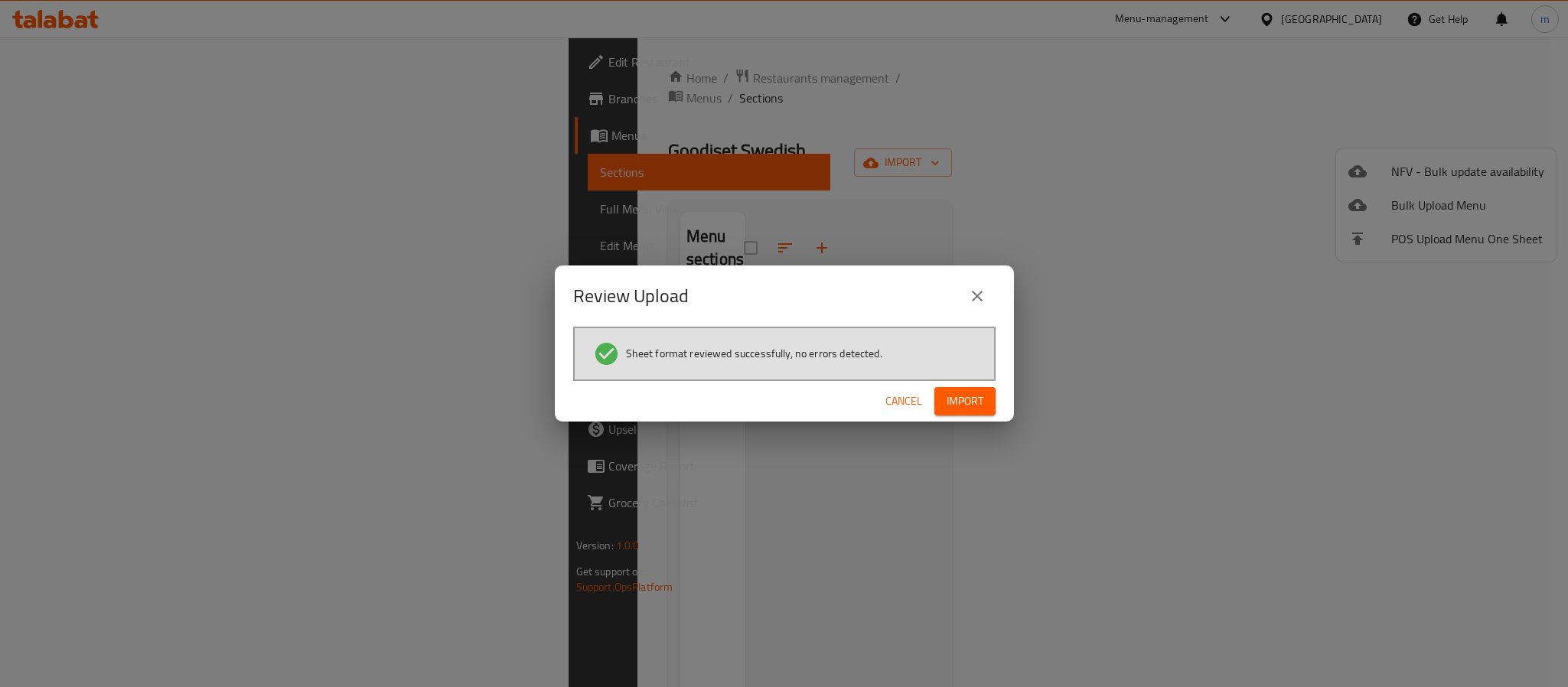
click at [976, 405] on span "Import" at bounding box center [964, 401] width 37 height 19
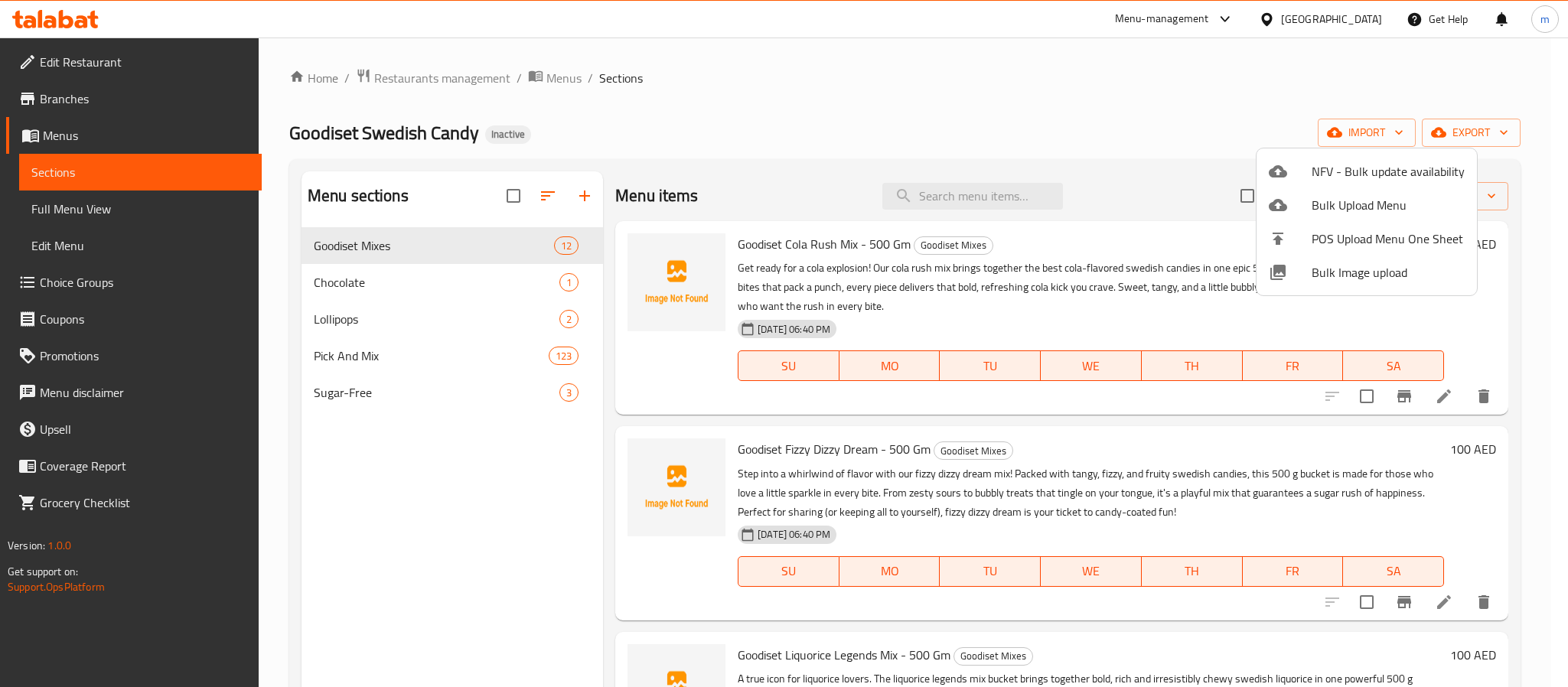
click at [62, 208] on div at bounding box center [784, 343] width 1568 height 687
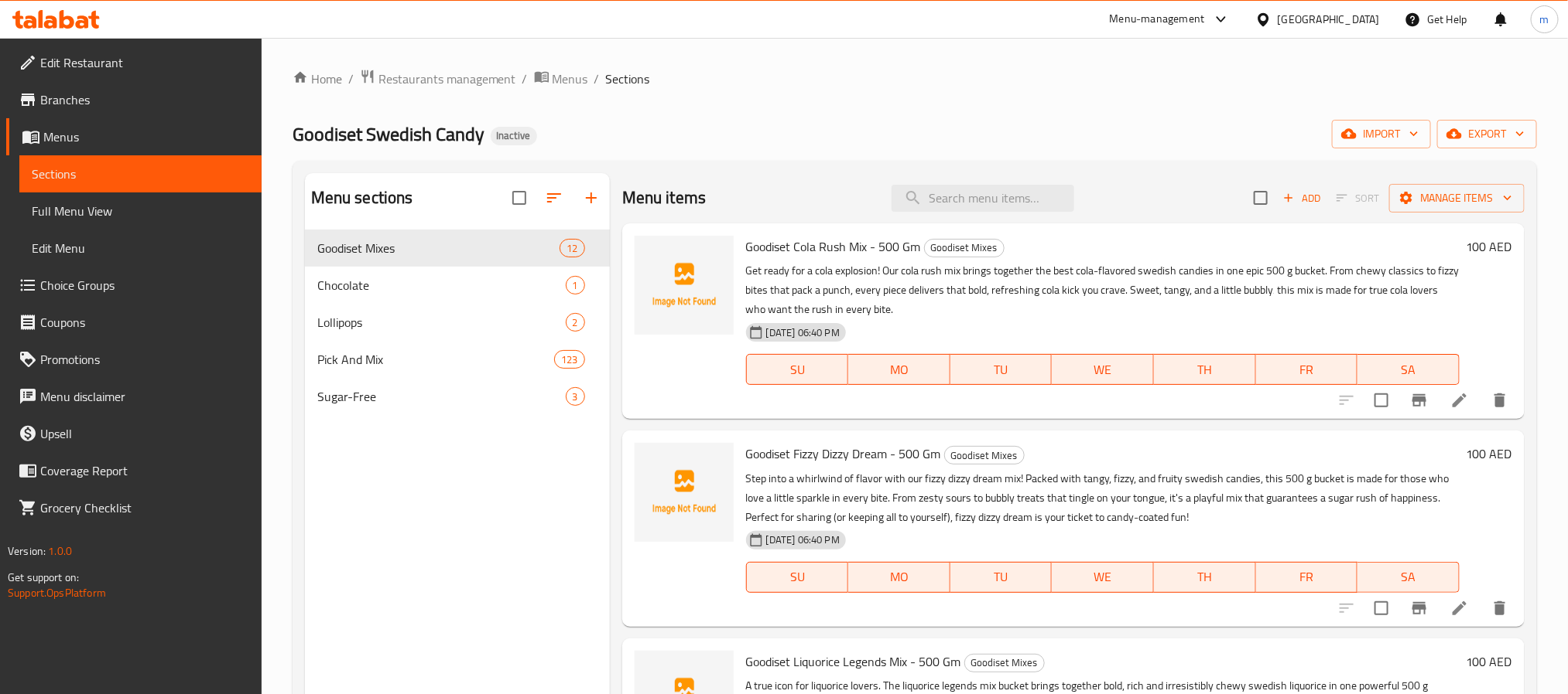
click at [74, 205] on span "Full Menu View" at bounding box center [140, 212] width 218 height 19
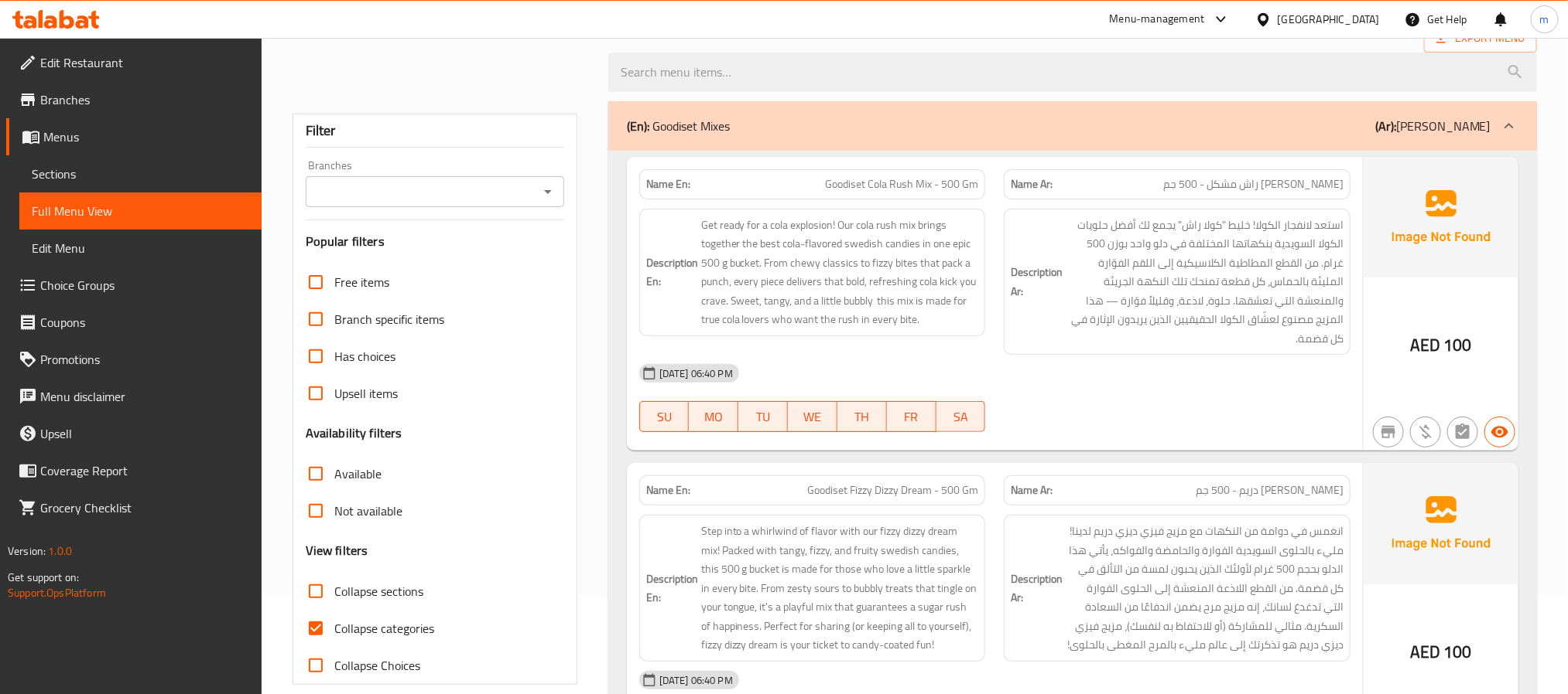
scroll to position [232, 0]
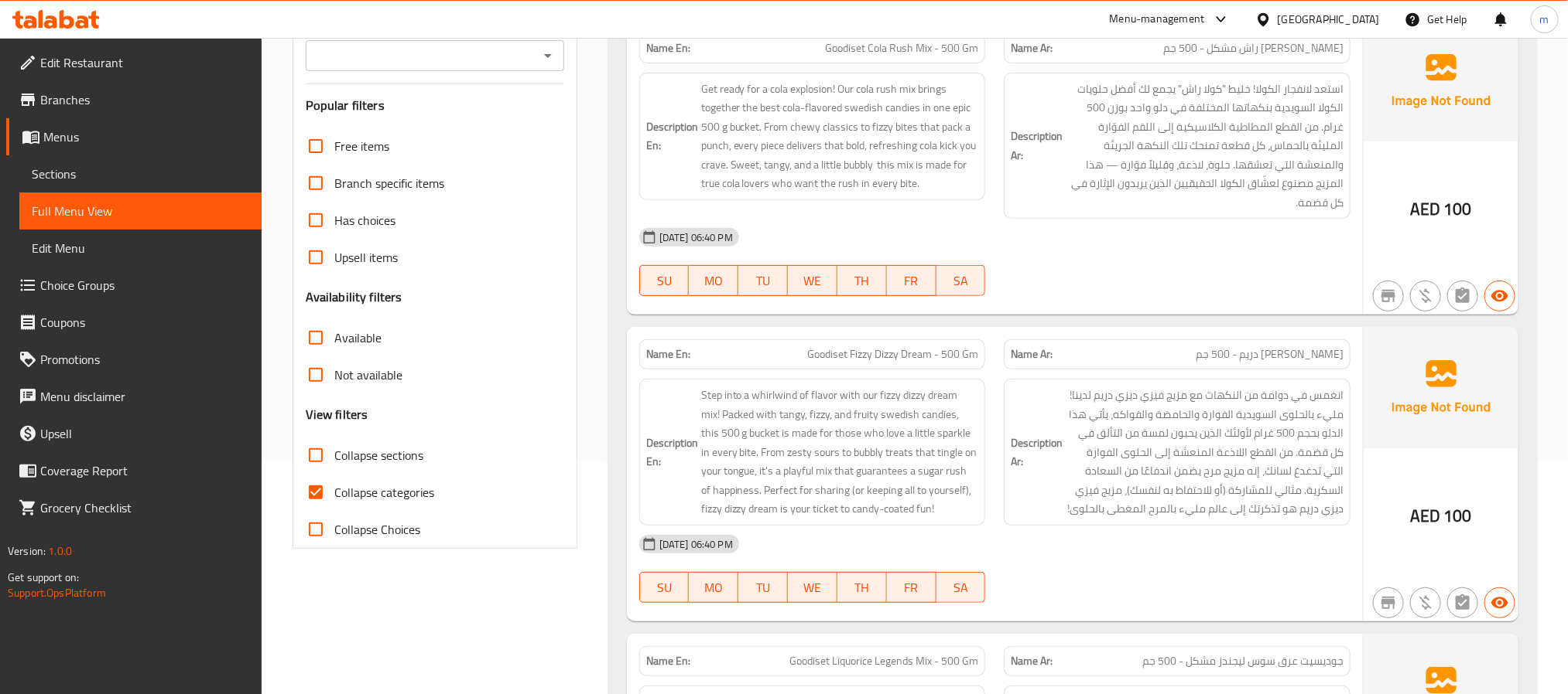
click at [310, 530] on input "Collapse Choices" at bounding box center [315, 529] width 37 height 37
checkbox input "true"
click at [317, 459] on input "Collapse sections" at bounding box center [315, 455] width 37 height 37
checkbox input "true"
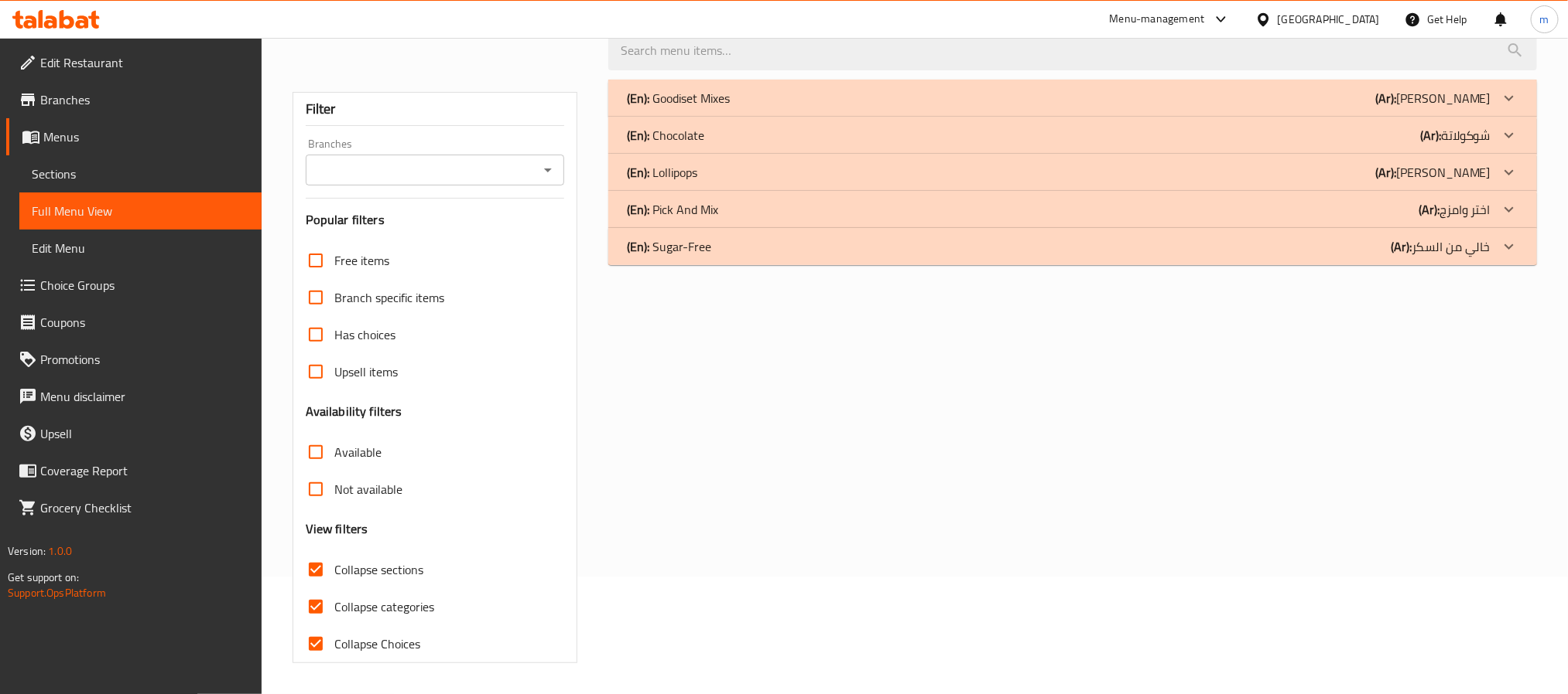
scroll to position [119, 0]
click at [311, 638] on input "Collapse Choices" at bounding box center [315, 643] width 37 height 37
checkbox input "false"
click at [318, 609] on input "Collapse categories" at bounding box center [315, 606] width 37 height 37
checkbox input "false"
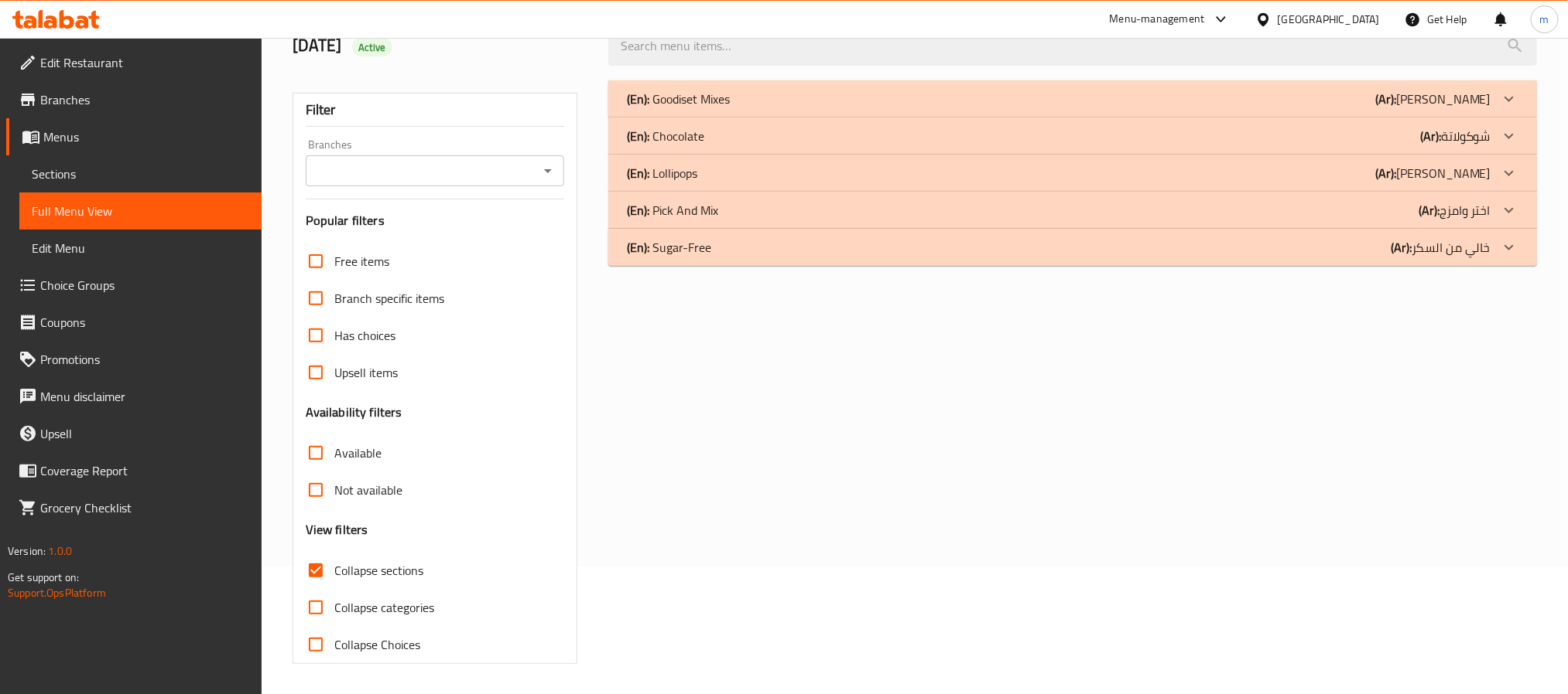
scroll to position [130, 0]
click at [316, 571] on input "Collapse sections" at bounding box center [315, 569] width 37 height 37
checkbox input "false"
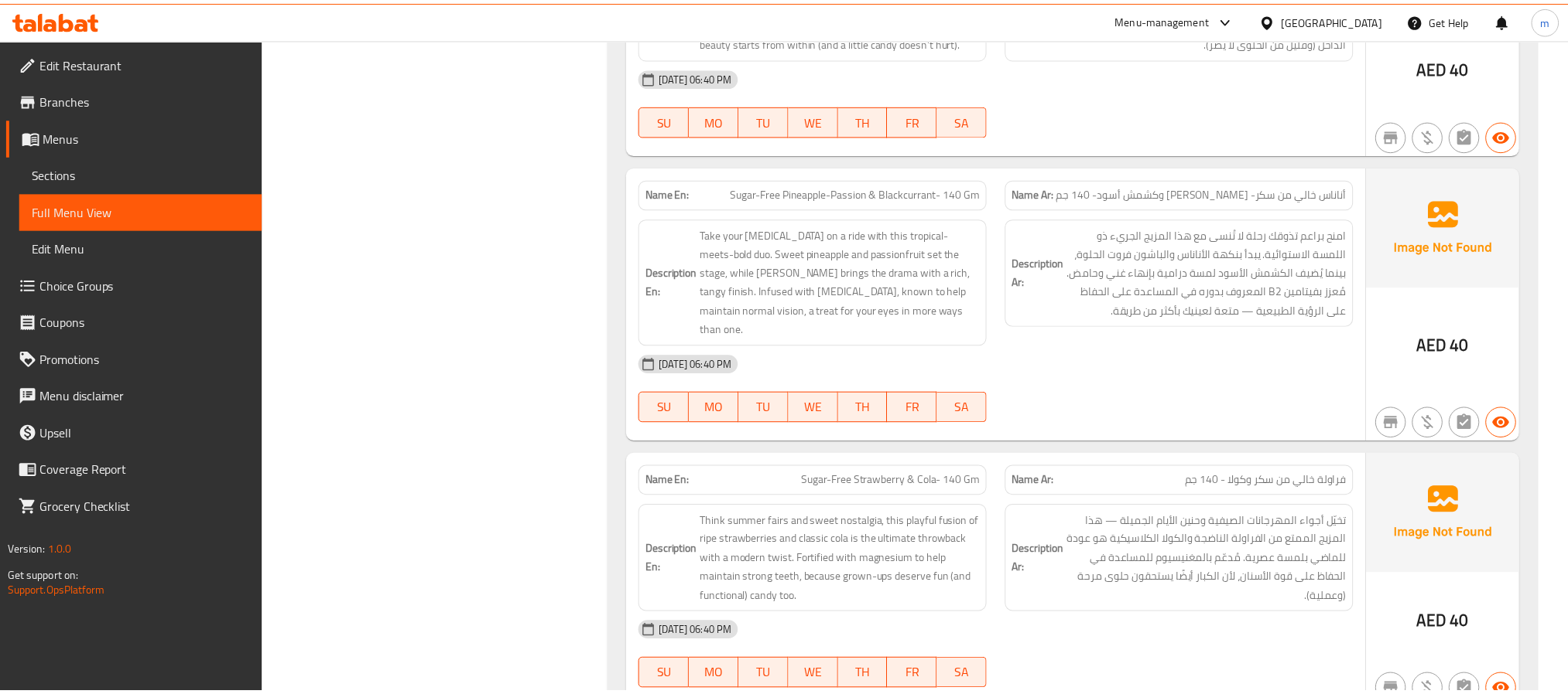
scroll to position [0, 0]
